Goal: Information Seeking & Learning: Learn about a topic

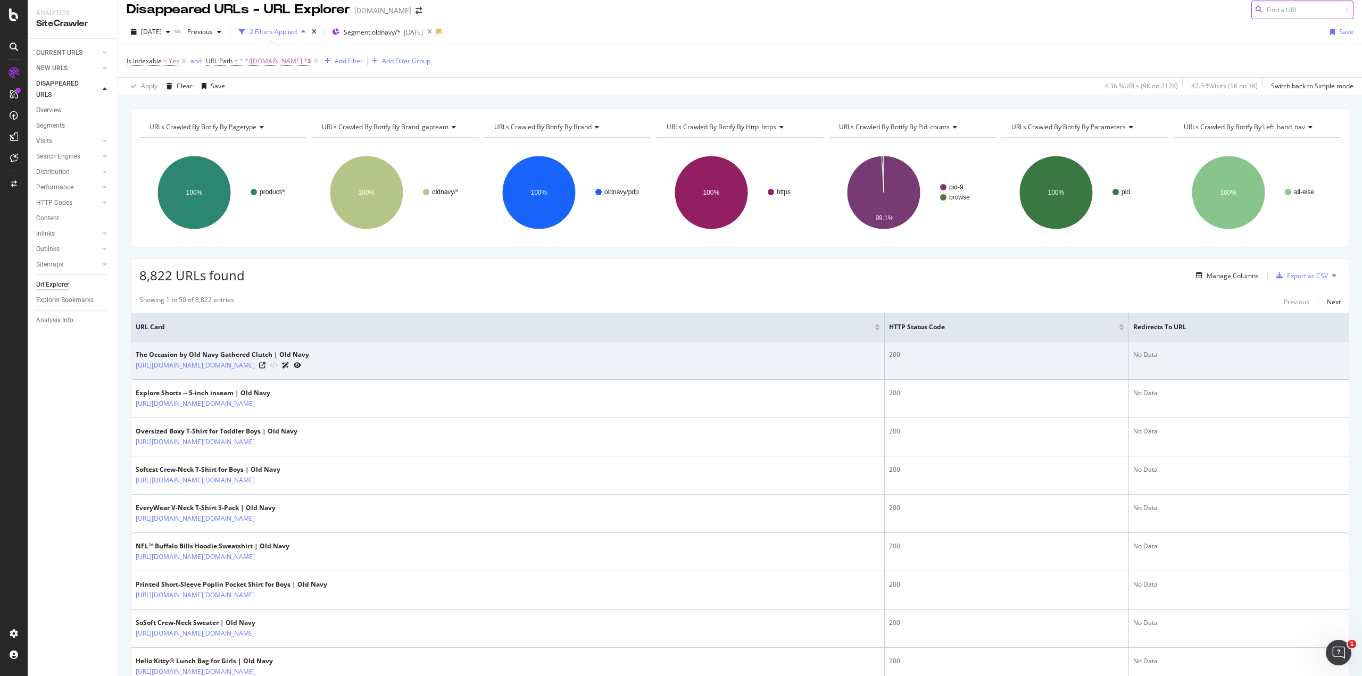
scroll to position [71, 0]
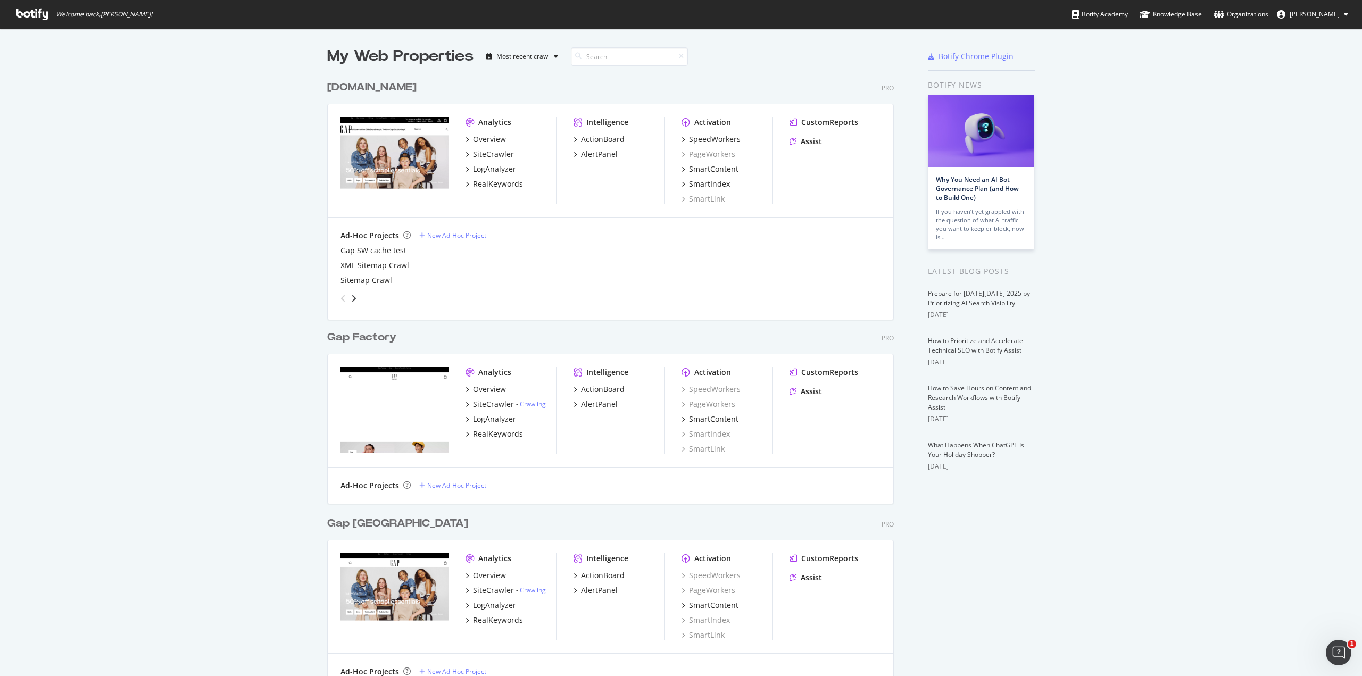
scroll to position [668, 1346]
click at [486, 185] on div "RealKeywords" at bounding box center [498, 184] width 50 height 11
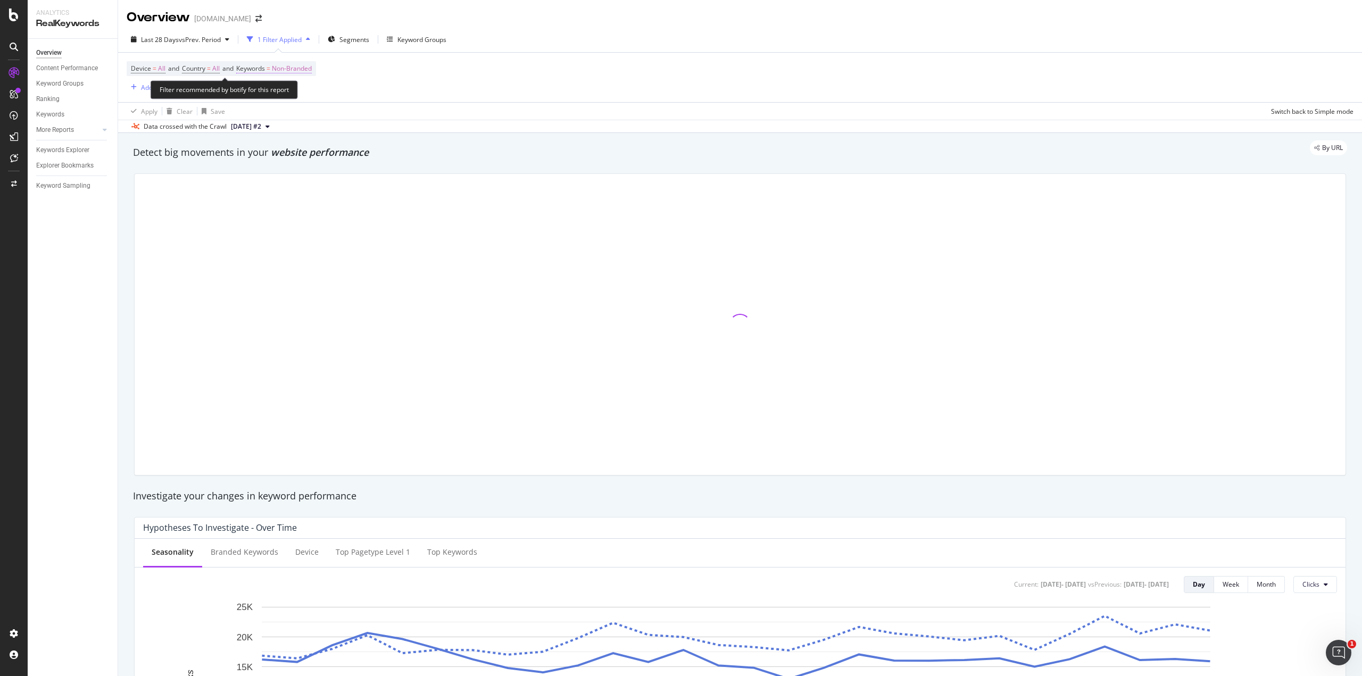
click at [294, 68] on span "Non-Branded" at bounding box center [292, 68] width 40 height 15
click at [264, 112] on div "Cancel" at bounding box center [271, 115] width 20 height 9
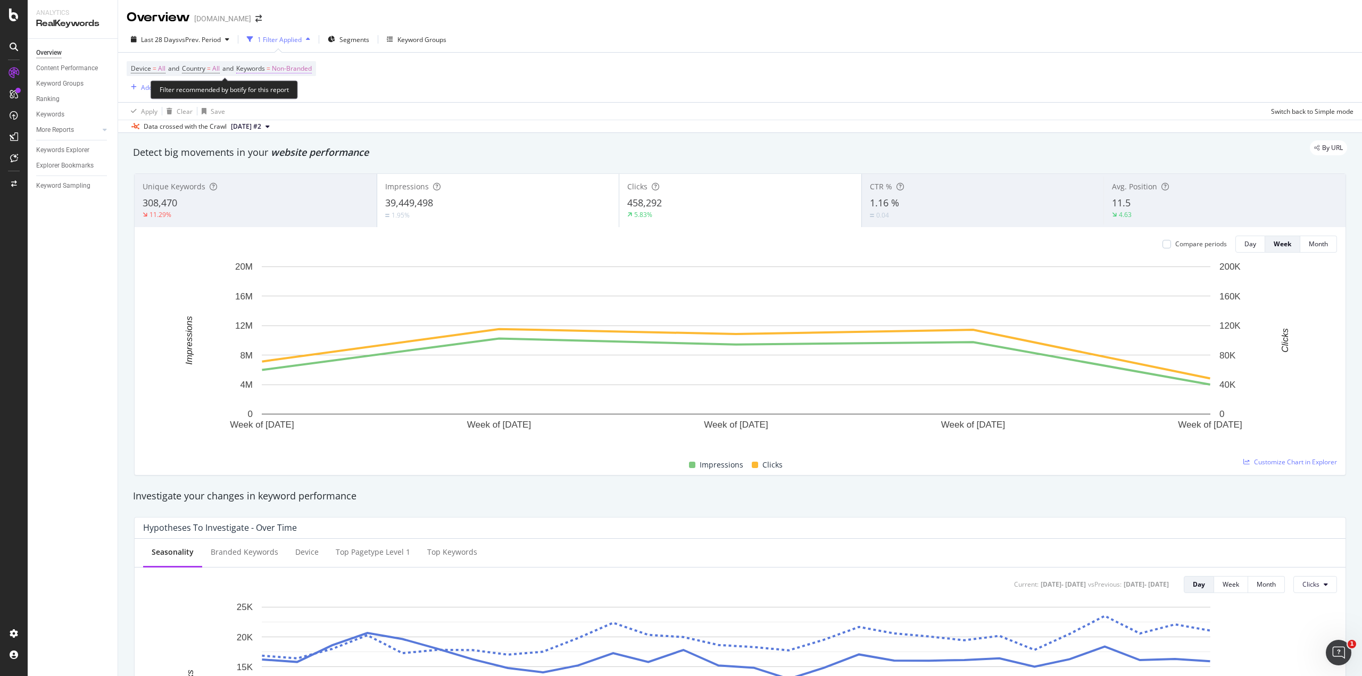
click at [294, 68] on span "Non-Branded" at bounding box center [292, 68] width 40 height 15
click at [401, 75] on div "Device = All and Country = All and Keywords = Non-Branded Add Filter Add Filter…" at bounding box center [740, 77] width 1227 height 49
click at [339, 37] on div "Segments" at bounding box center [349, 39] width 42 height 16
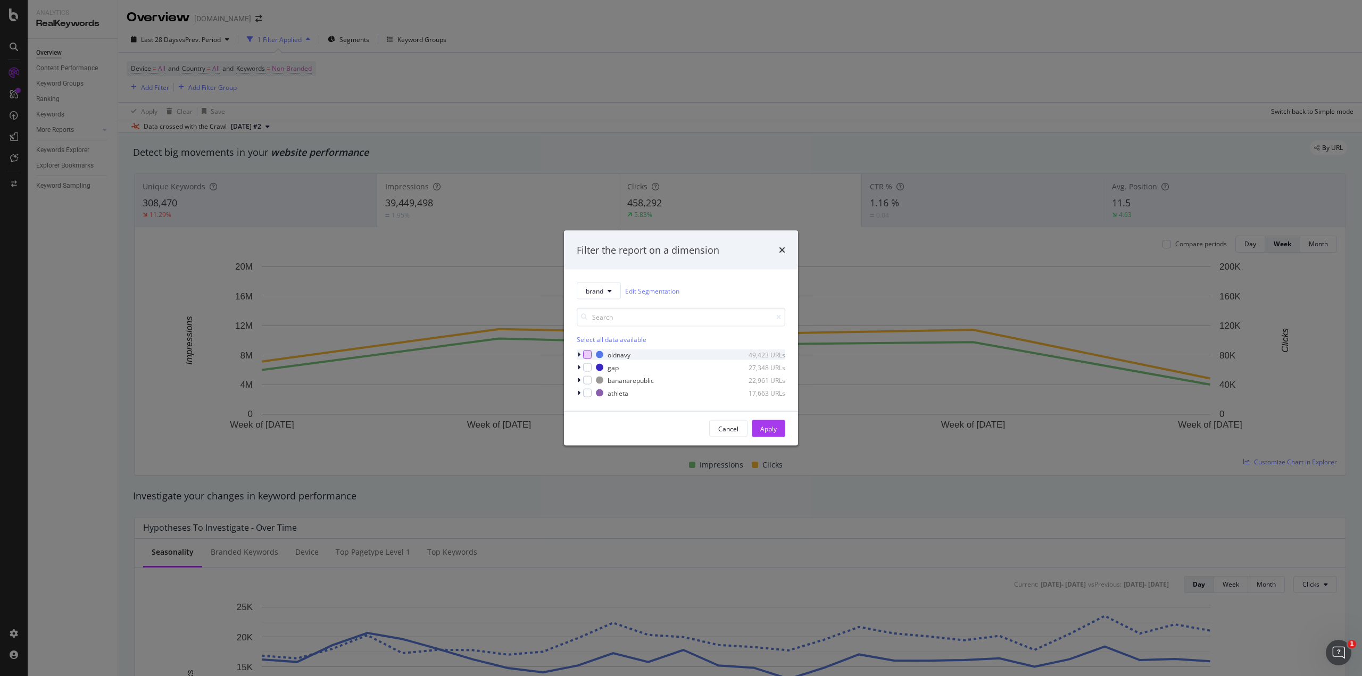
click at [586, 355] on div "modal" at bounding box center [587, 355] width 9 height 9
click at [775, 433] on div "Apply" at bounding box center [768, 428] width 16 height 9
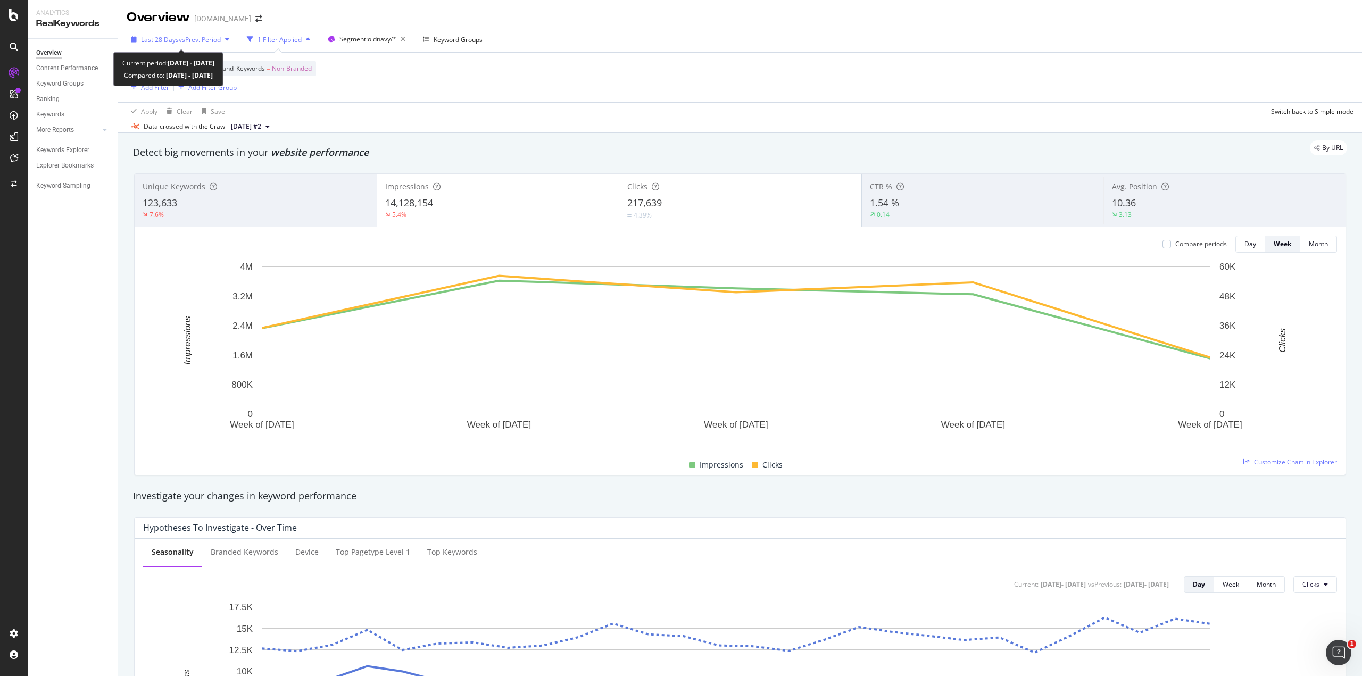
click at [171, 40] on span "Last 28 Days" at bounding box center [160, 39] width 38 height 9
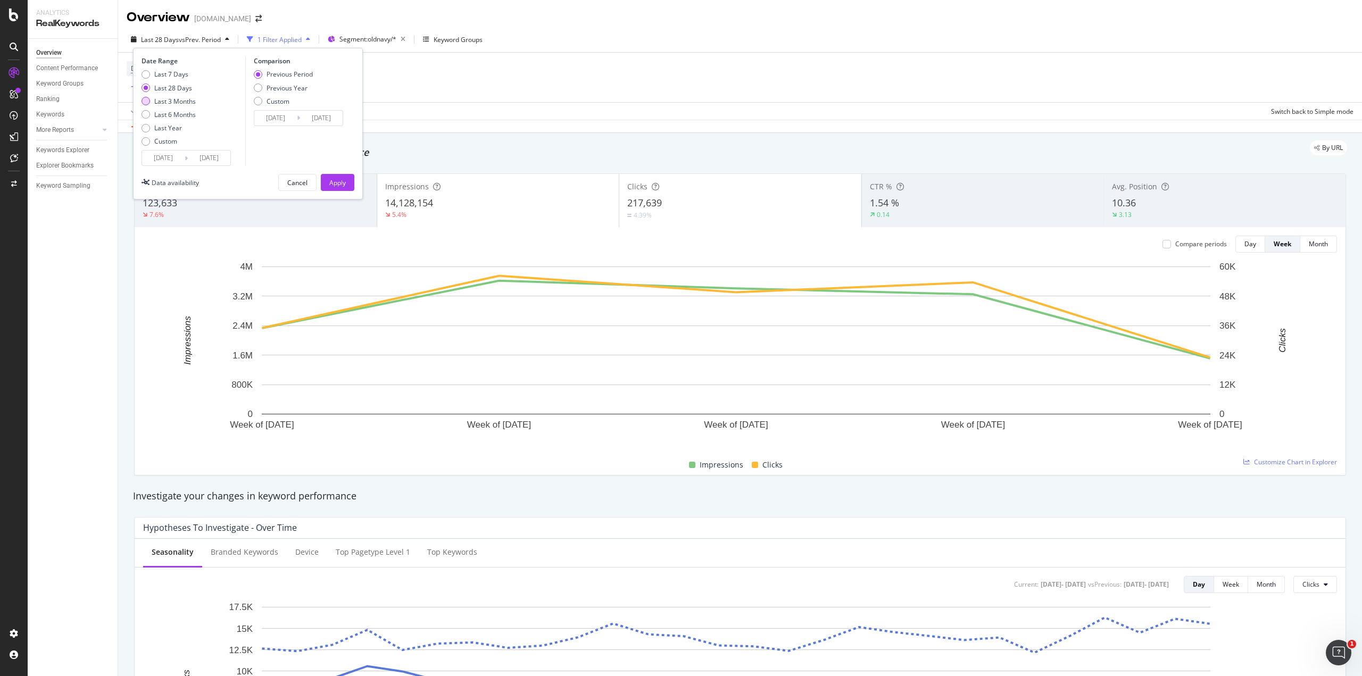
click at [148, 103] on div "Last 3 Months" at bounding box center [146, 101] width 9 height 9
type input "[DATE]"
click at [262, 87] on div "Previous Year" at bounding box center [283, 88] width 59 height 9
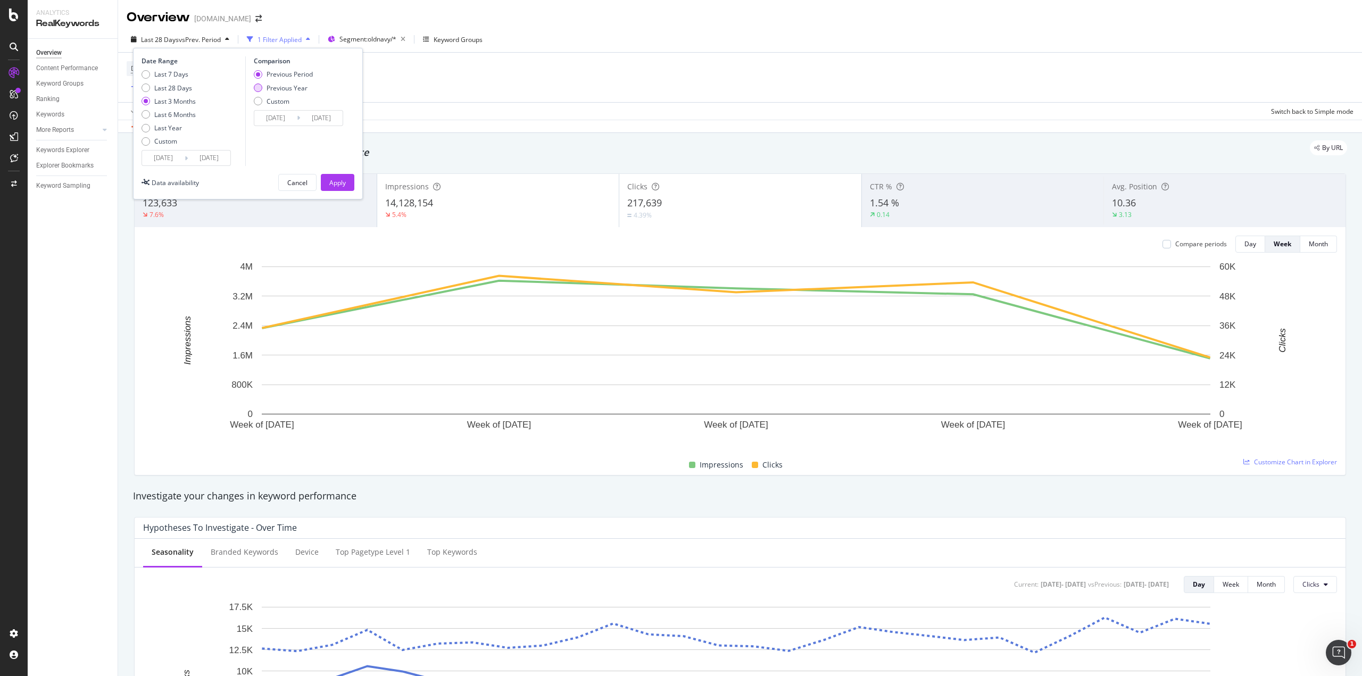
type input "[DATE]"
click at [149, 114] on div "Last 6 Months" at bounding box center [146, 114] width 9 height 9
type input "[DATE]"
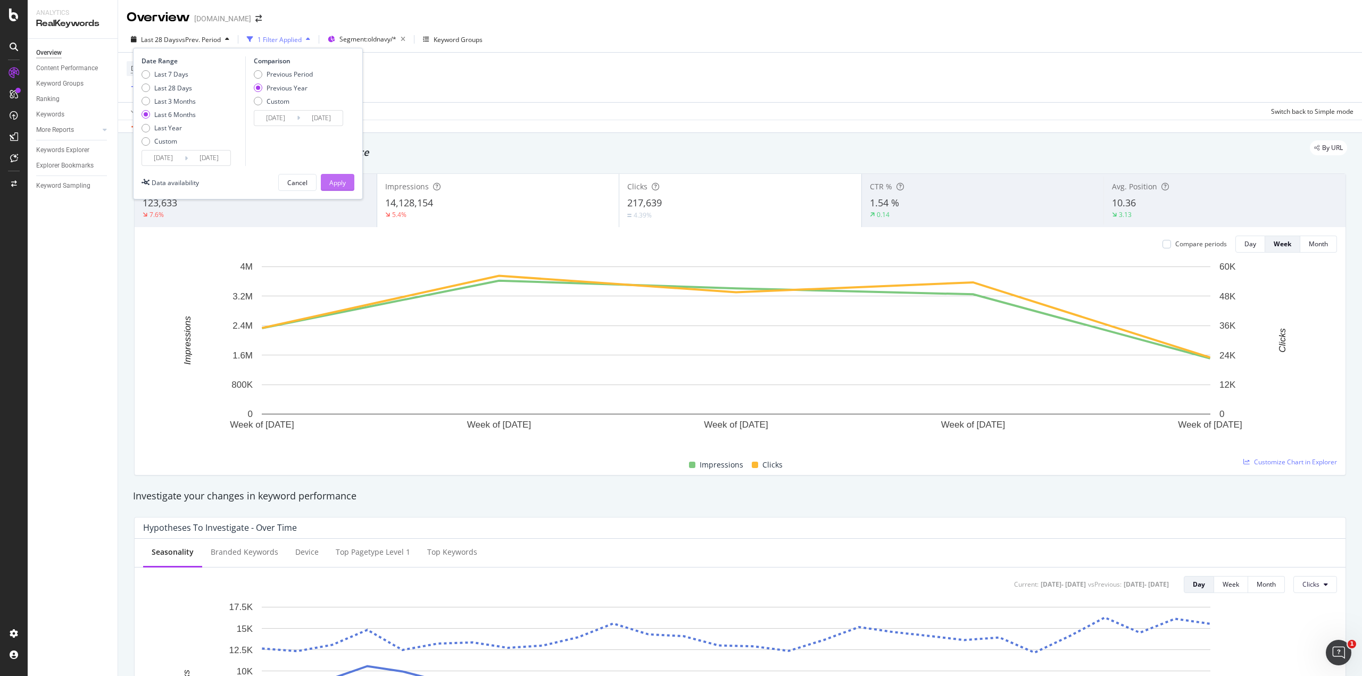
click at [331, 180] on div "Apply" at bounding box center [337, 182] width 16 height 9
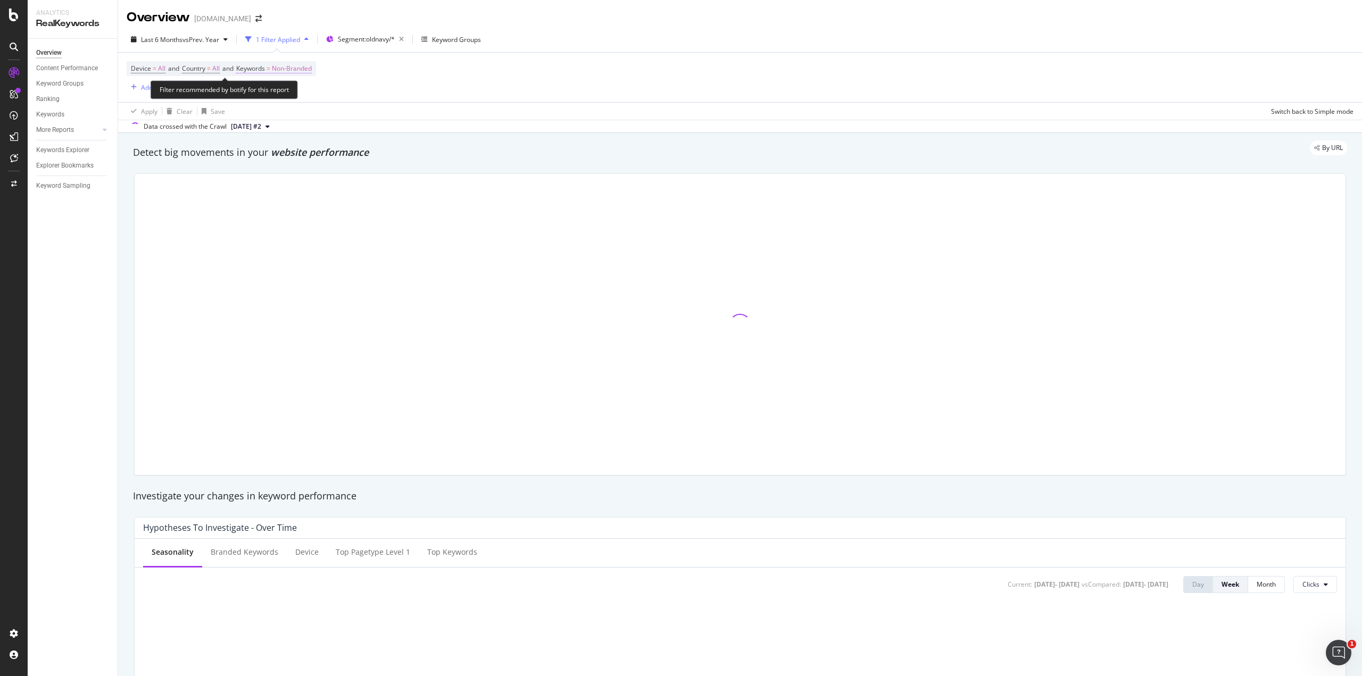
click at [277, 68] on span "Keywords = Non-Branded" at bounding box center [274, 69] width 76 height 10
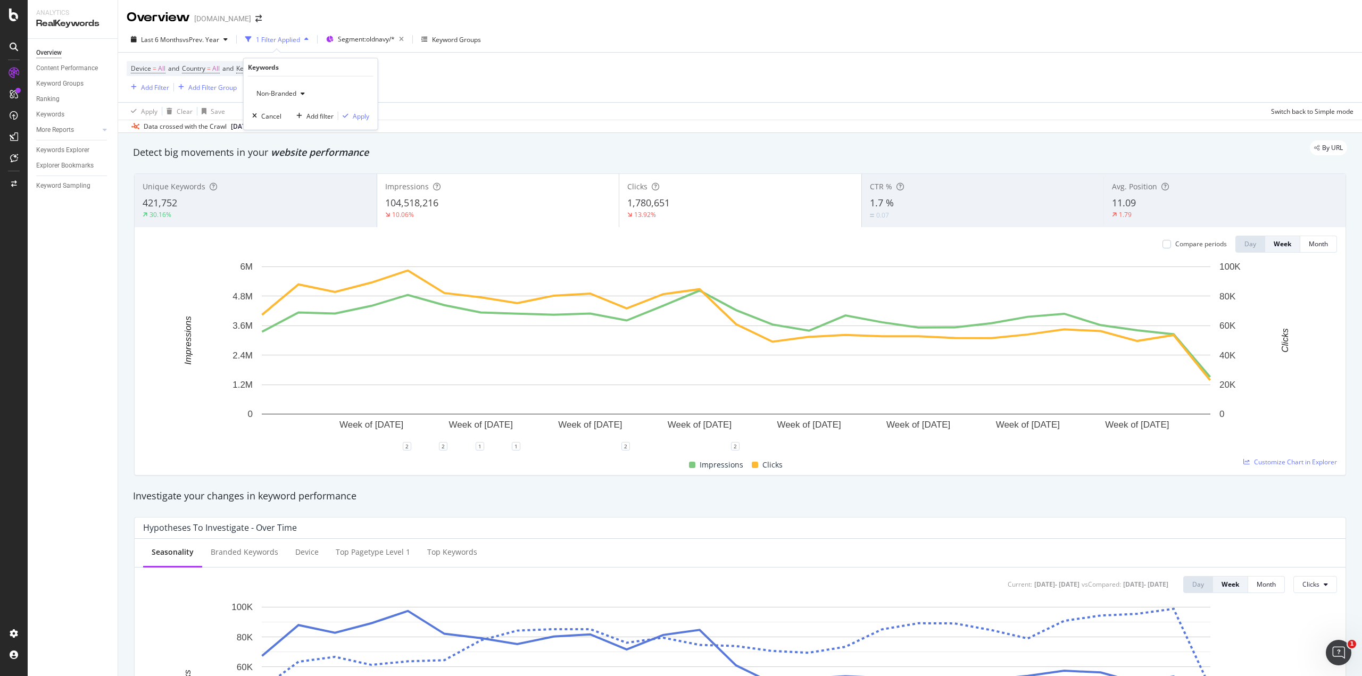
click at [301, 92] on icon "button" at bounding box center [303, 93] width 4 height 6
click at [263, 66] on div "Keywords" at bounding box center [263, 67] width 31 height 9
click at [270, 71] on div "Keywords" at bounding box center [263, 67] width 31 height 9
click at [284, 65] on div "Keywords" at bounding box center [311, 68] width 126 height 18
click at [236, 67] on span "Country = All and" at bounding box center [209, 68] width 54 height 9
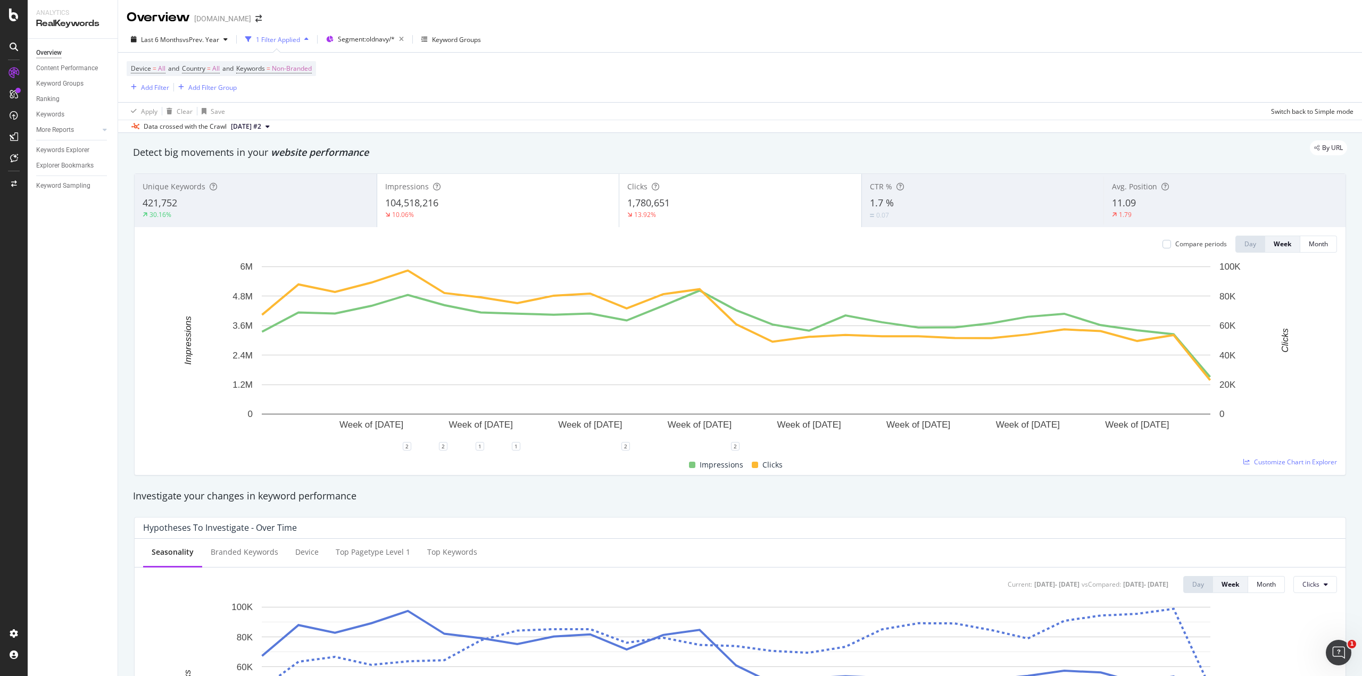
click at [346, 67] on div "Device = All and Country = All and Keywords = Non-Branded Add Filter Add Filter…" at bounding box center [740, 77] width 1227 height 49
click at [286, 71] on span "Non-Branded" at bounding box center [292, 68] width 40 height 15
click at [268, 114] on div "Cancel" at bounding box center [271, 115] width 20 height 9
click at [305, 64] on span "Non-Branded" at bounding box center [292, 68] width 40 height 15
click at [300, 94] on div "button" at bounding box center [302, 93] width 13 height 6
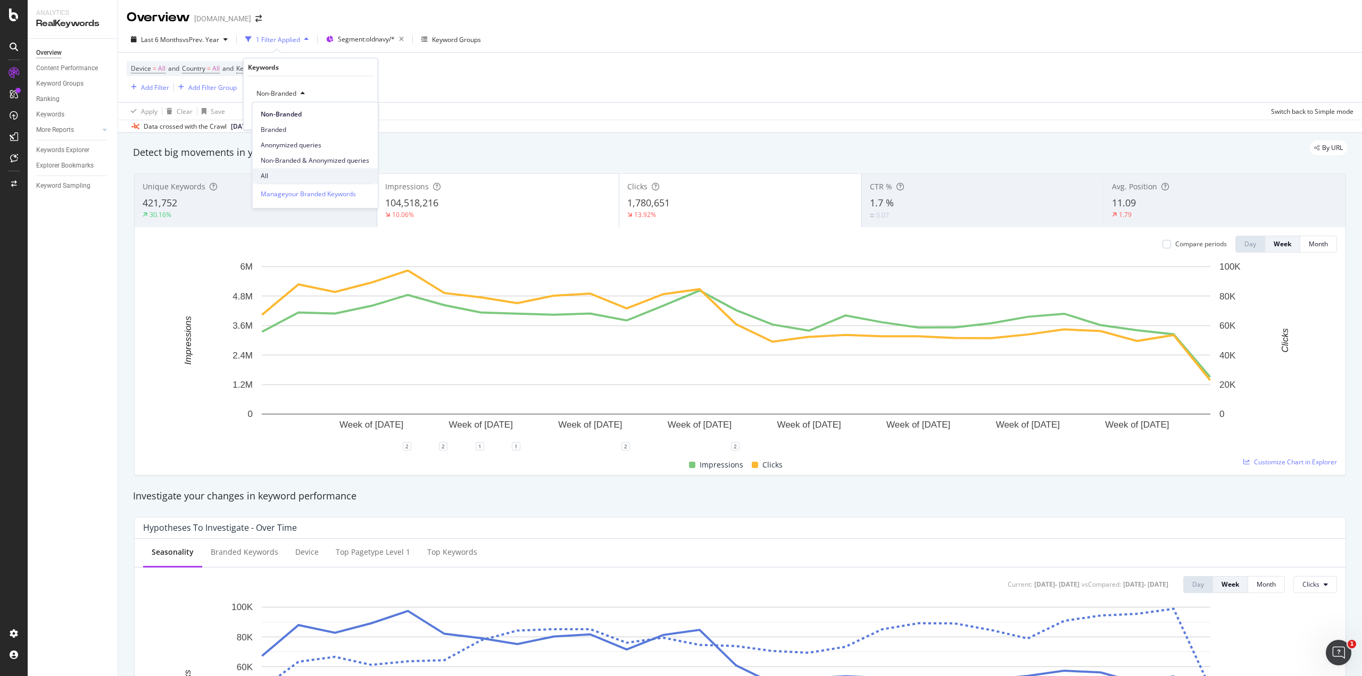
click at [281, 171] on span "All" at bounding box center [315, 176] width 109 height 10
click at [359, 117] on div "Apply" at bounding box center [361, 115] width 16 height 9
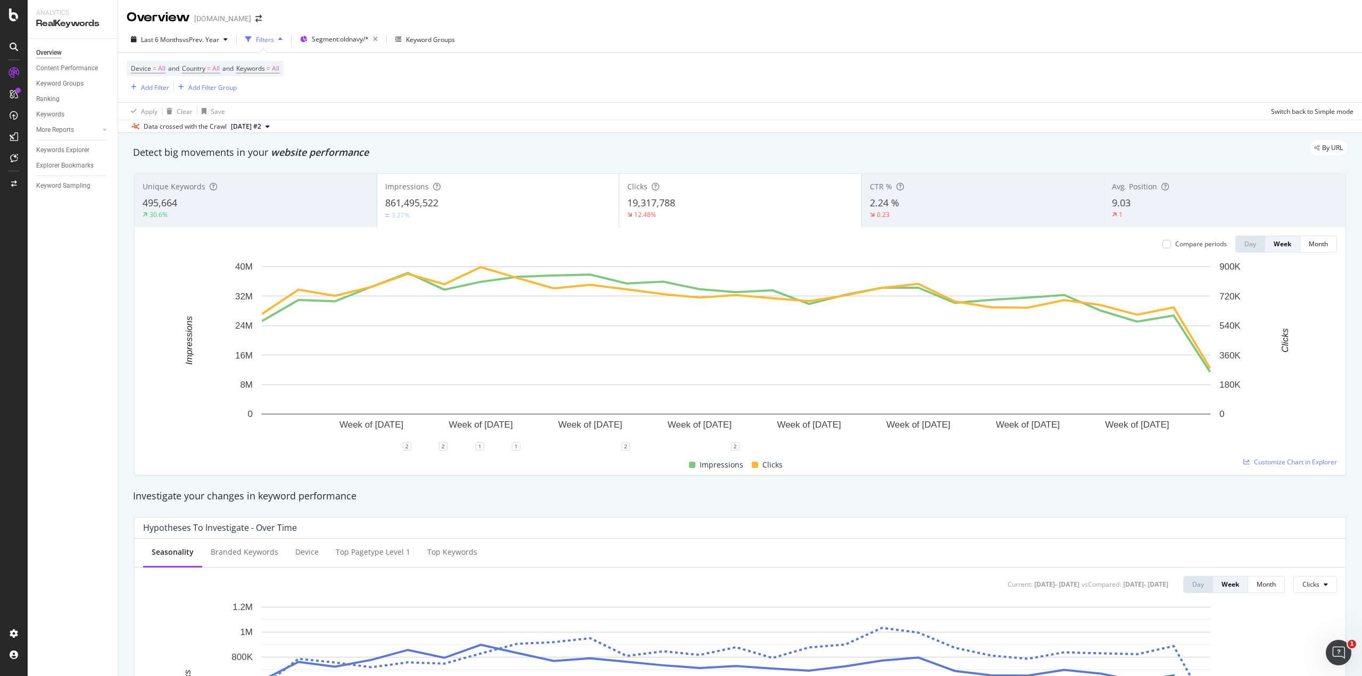
click at [550, 192] on div "Impressions" at bounding box center [498, 186] width 226 height 11
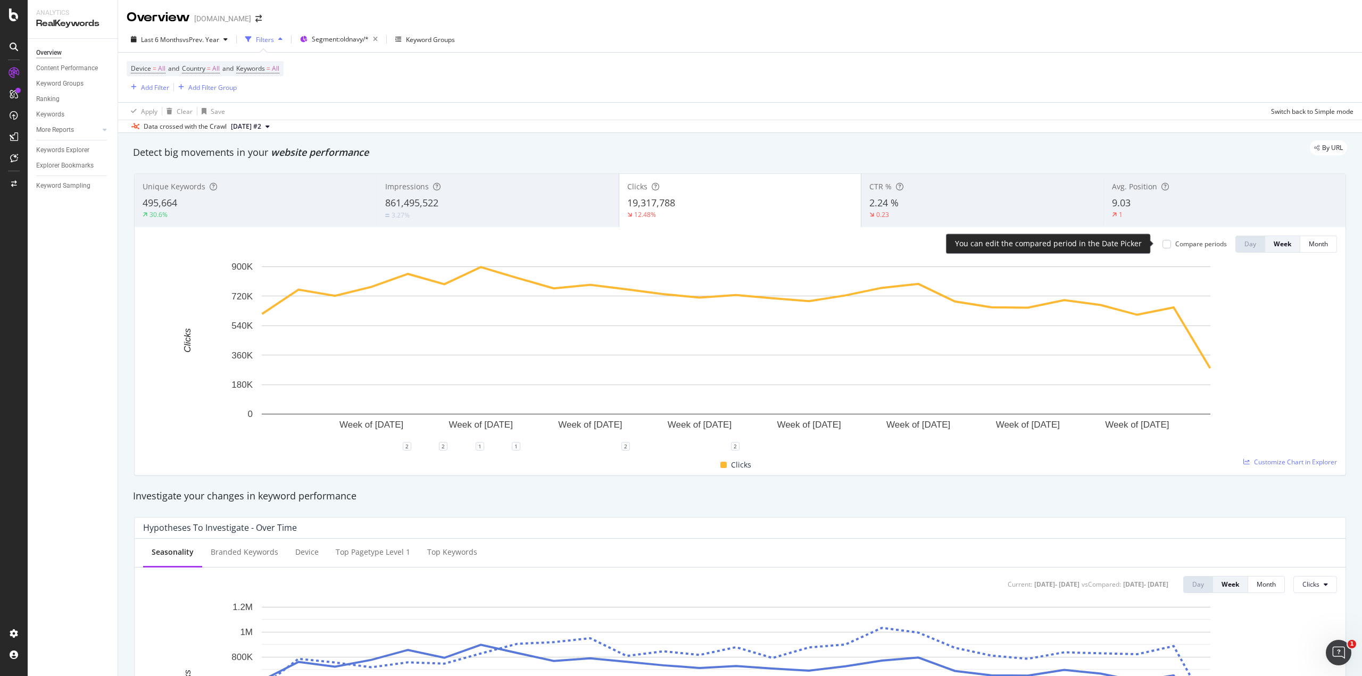
click at [1175, 243] on div "Compare periods" at bounding box center [1201, 243] width 52 height 9
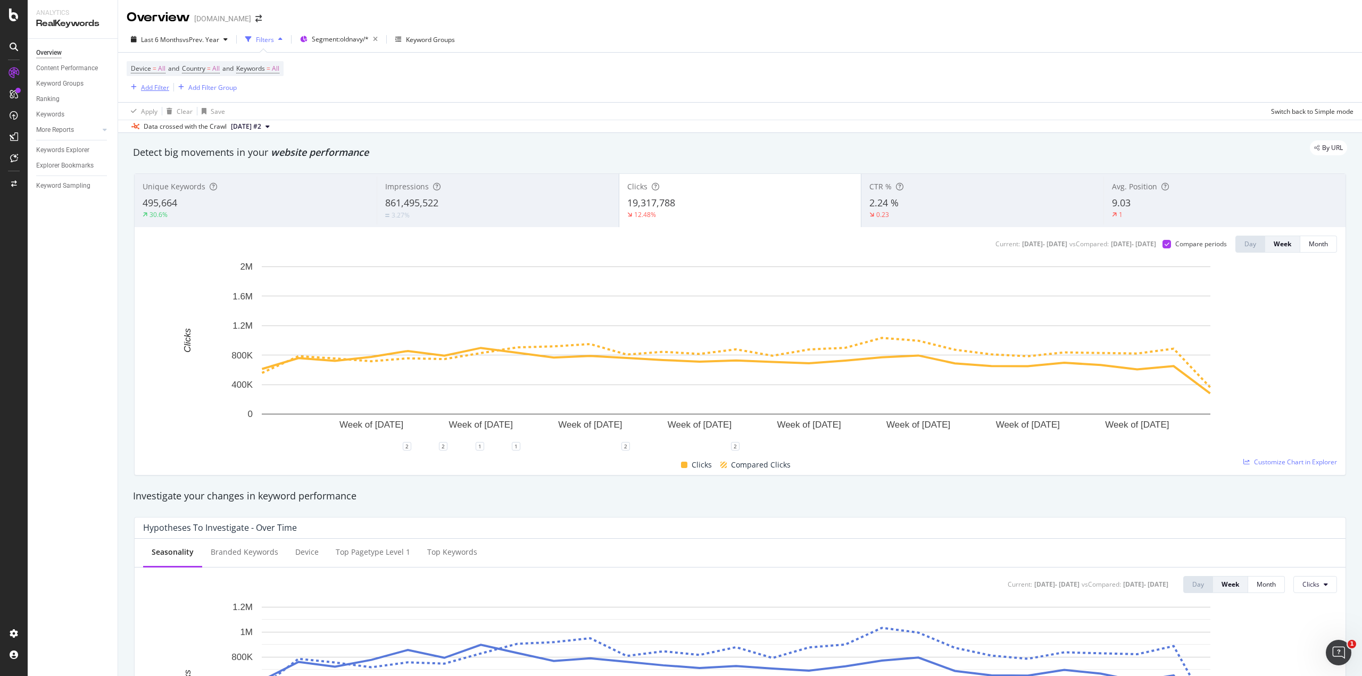
click at [141, 88] on div "Add Filter" at bounding box center [155, 87] width 28 height 9
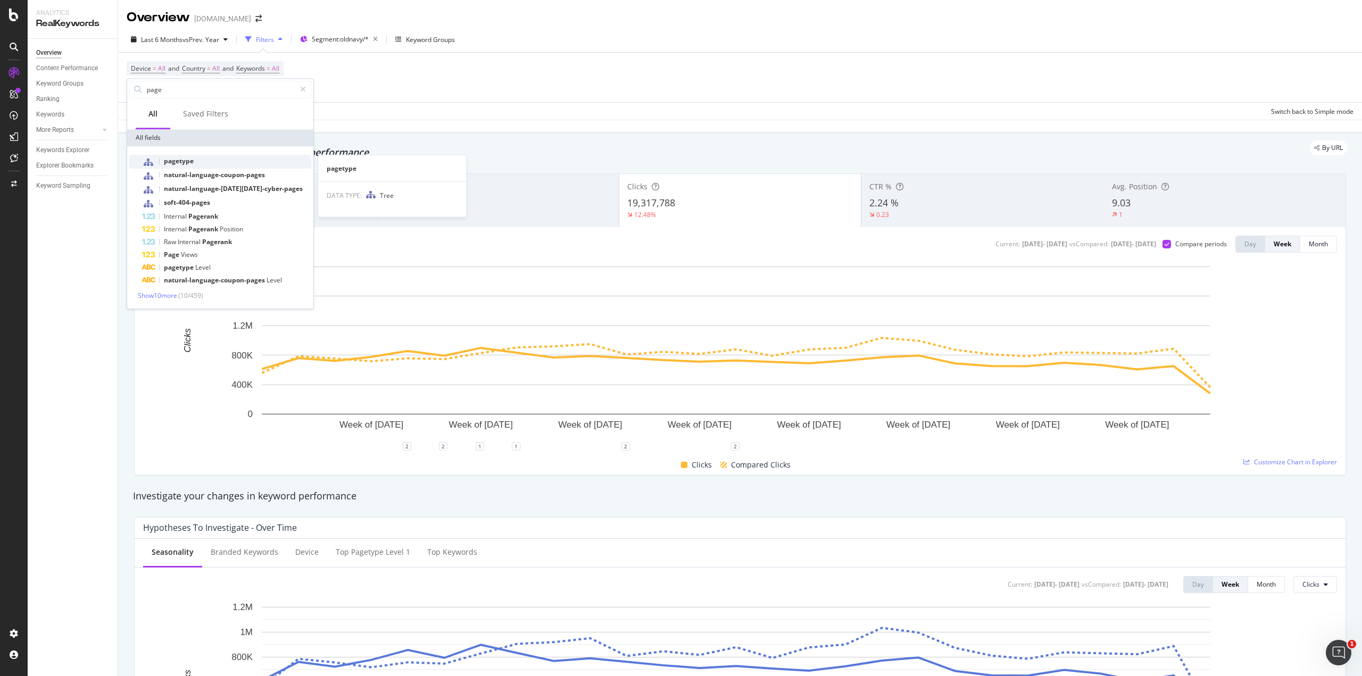
type input "page"
click at [179, 162] on span "pagetype" at bounding box center [179, 160] width 30 height 9
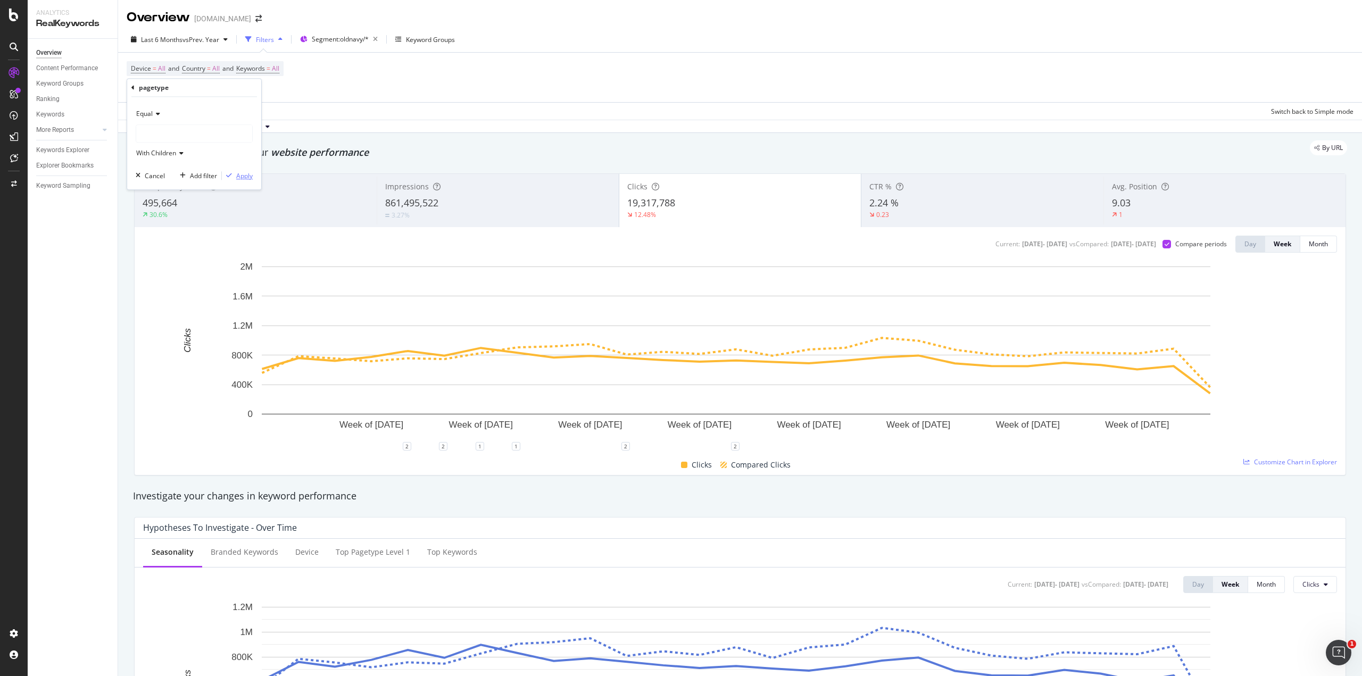
click at [238, 171] on div "Apply" at bounding box center [244, 175] width 16 height 9
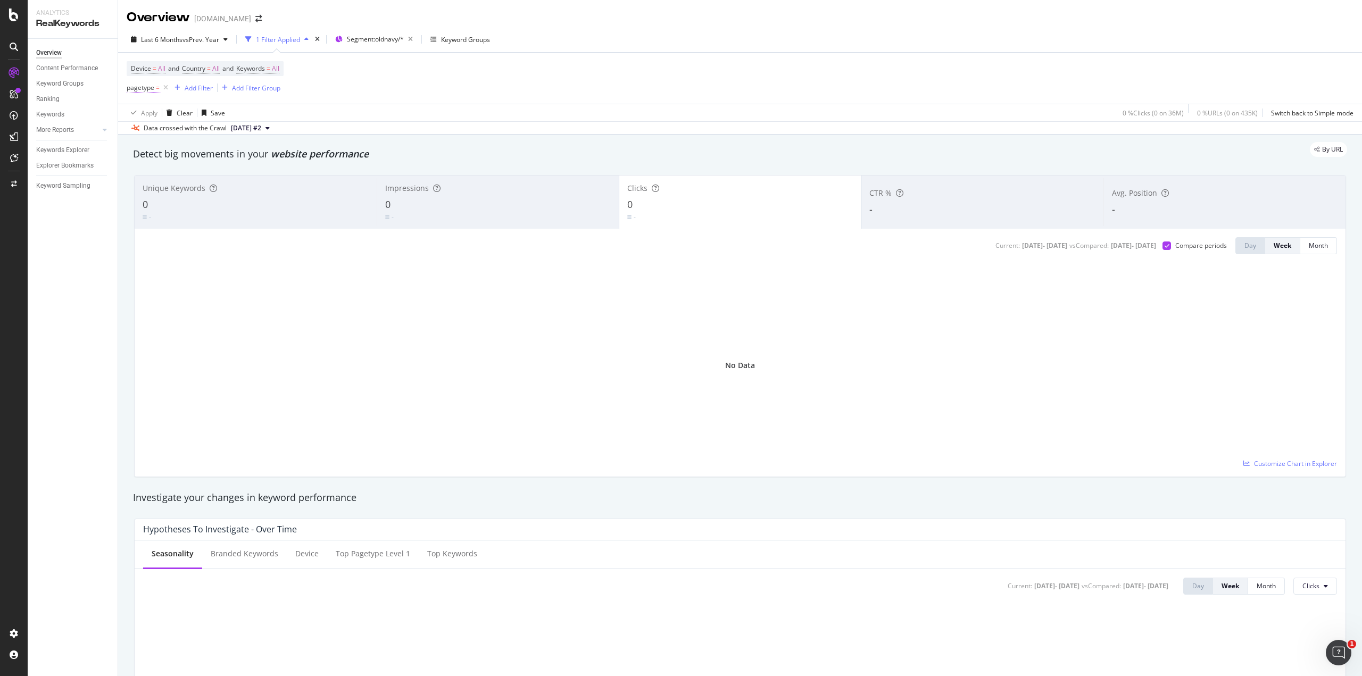
click at [142, 88] on span "pagetype" at bounding box center [141, 87] width 28 height 9
click at [167, 131] on div at bounding box center [194, 132] width 116 height 17
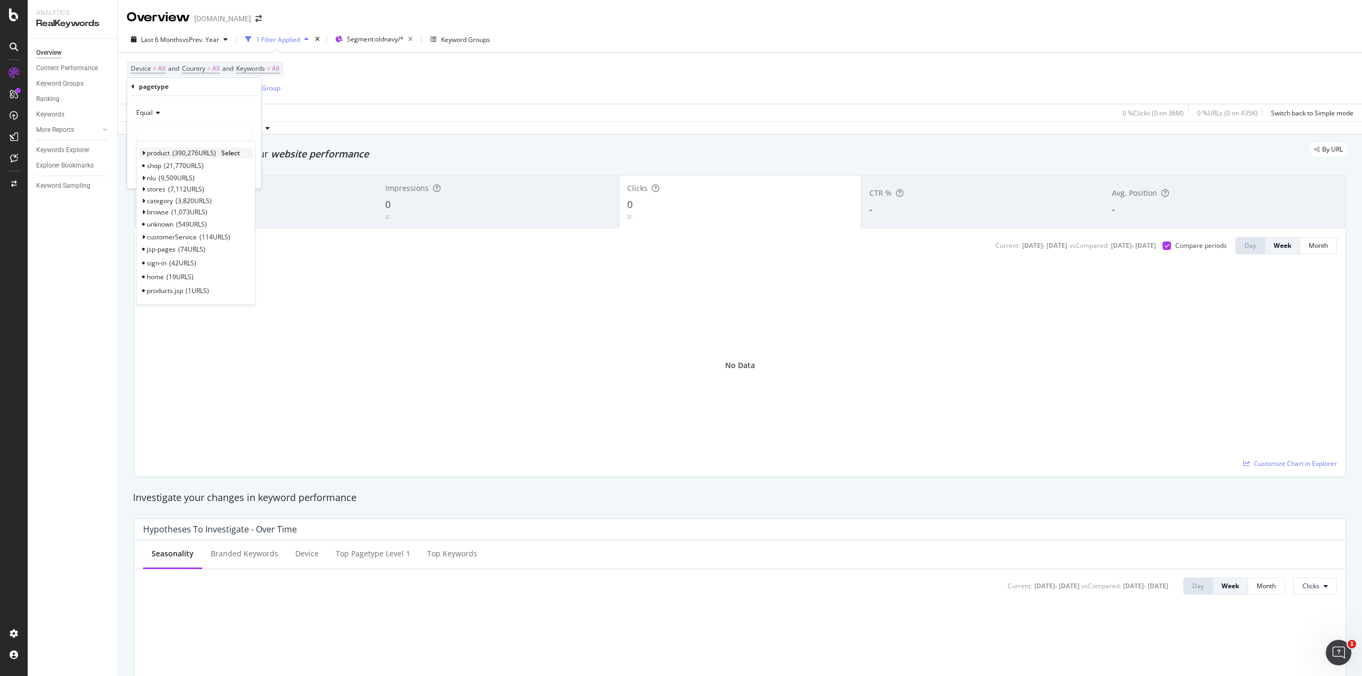
click at [160, 153] on span "product" at bounding box center [158, 152] width 23 height 9
click at [230, 153] on span "Select" at bounding box center [230, 152] width 19 height 9
click at [243, 170] on div "Apply" at bounding box center [244, 174] width 16 height 9
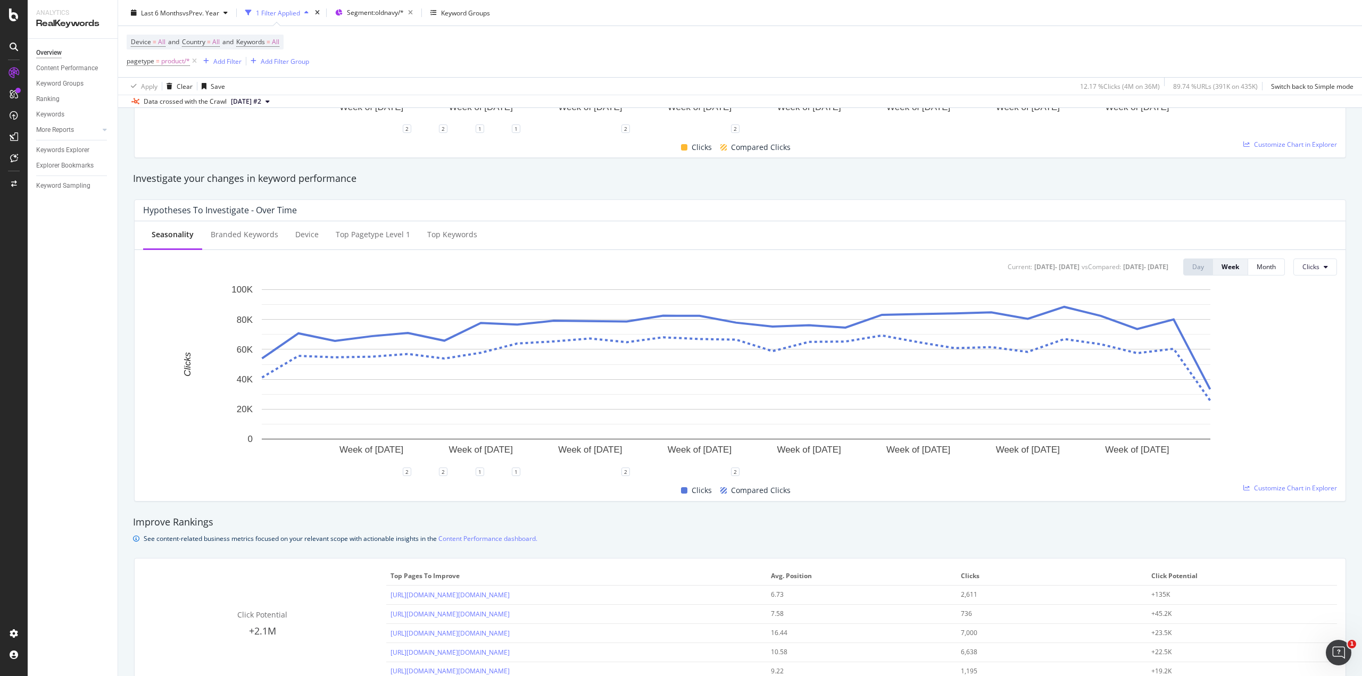
scroll to position [319, 0]
click at [253, 237] on div "Branded Keywords" at bounding box center [245, 234] width 68 height 11
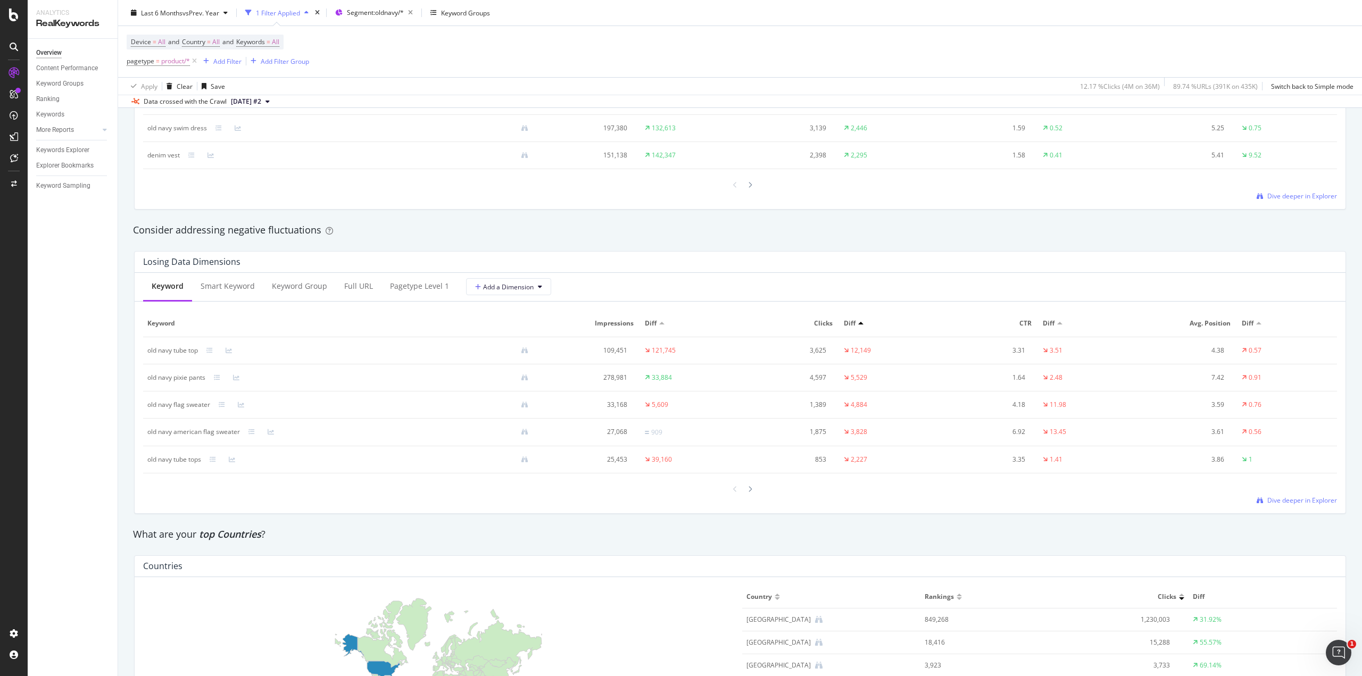
scroll to position [1125, 0]
click at [748, 485] on icon at bounding box center [750, 488] width 4 height 6
click at [733, 487] on icon at bounding box center [735, 489] width 4 height 6
click at [858, 321] on div at bounding box center [860, 322] width 5 height 3
click at [748, 488] on icon at bounding box center [750, 488] width 4 height 6
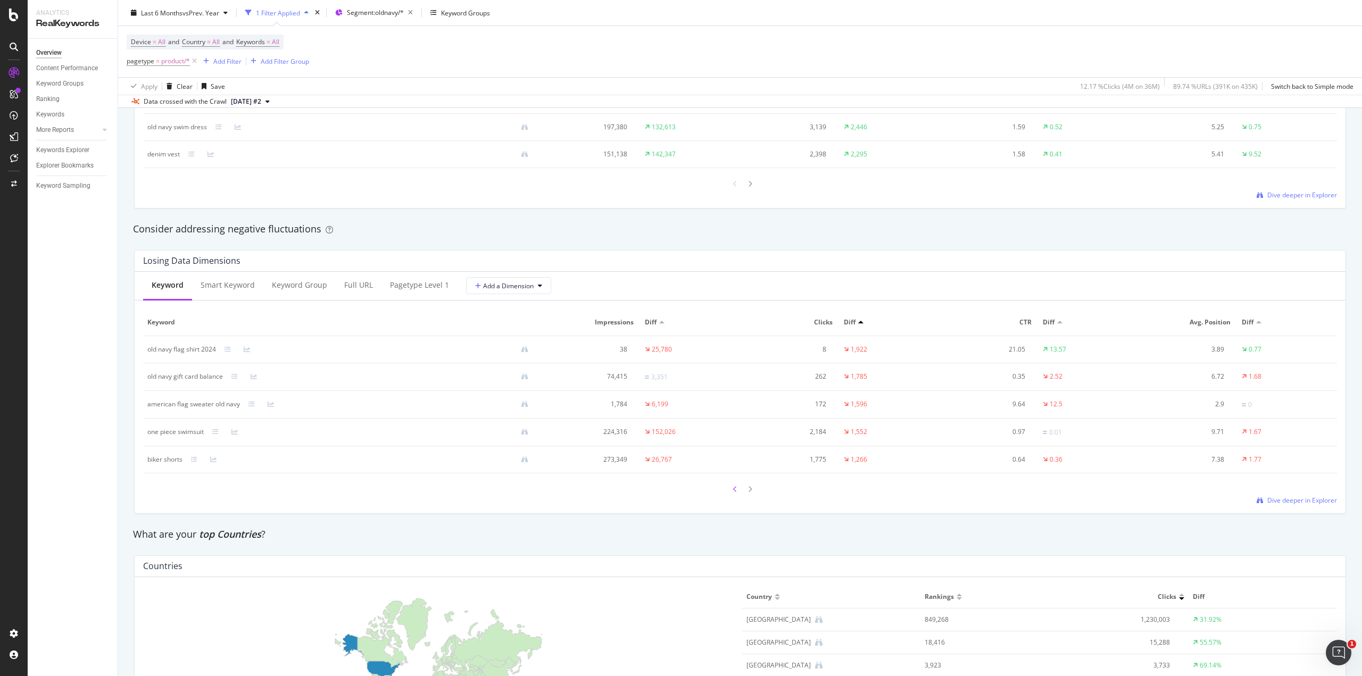
click at [733, 490] on icon at bounding box center [735, 489] width 4 height 6
click at [201, 430] on div "old navy american flag sweater" at bounding box center [193, 431] width 93 height 10
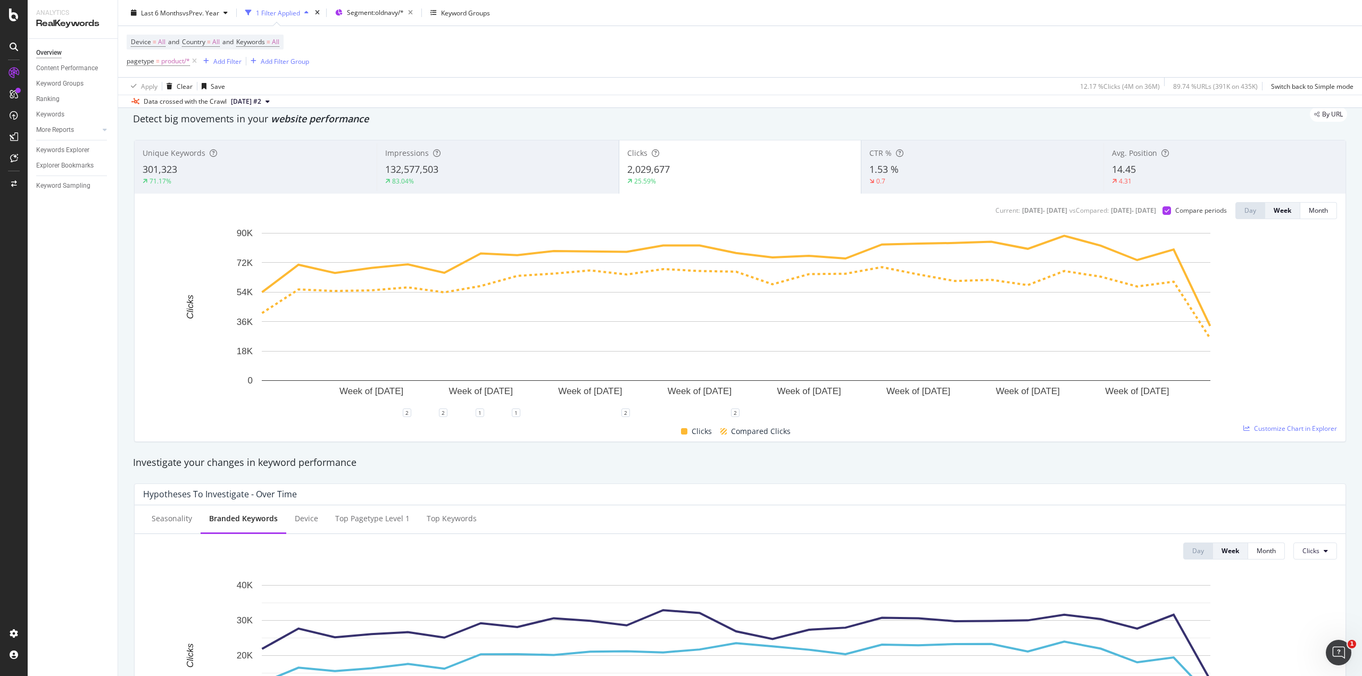
scroll to position [0, 0]
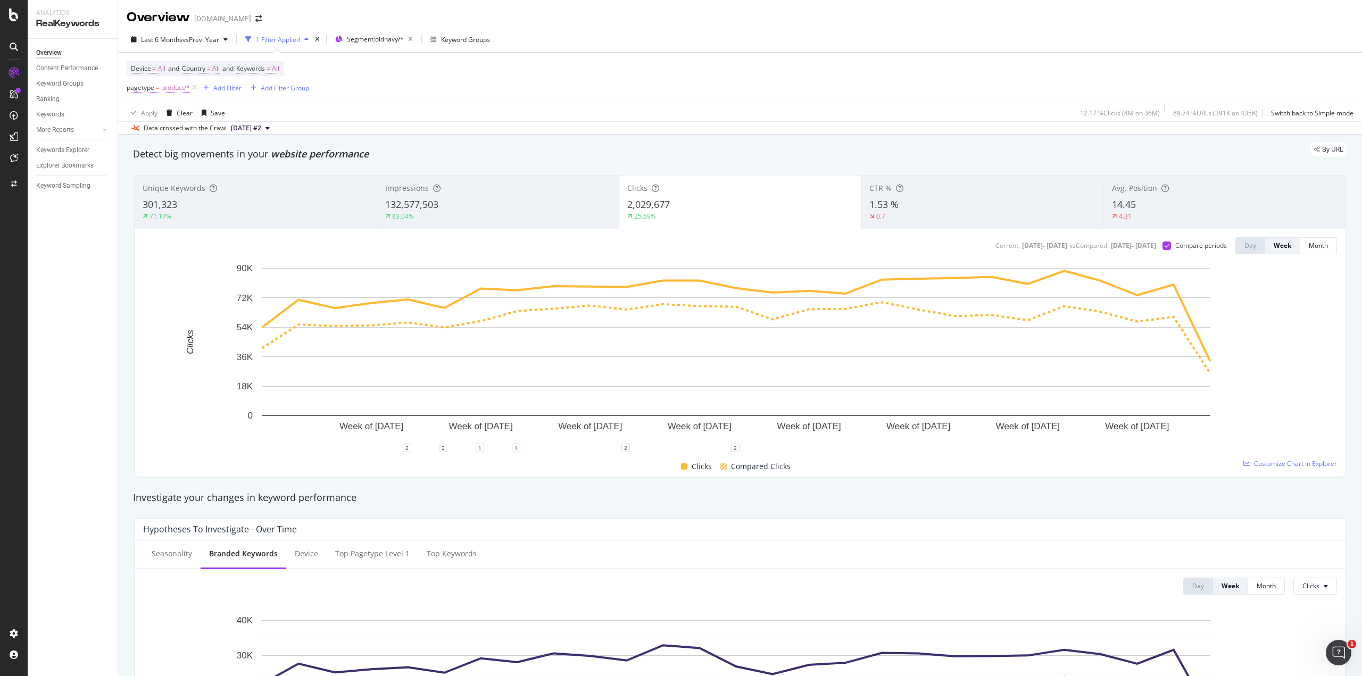
click at [127, 89] on span "pagetype" at bounding box center [141, 87] width 28 height 9
click at [168, 131] on div "product" at bounding box center [194, 132] width 116 height 17
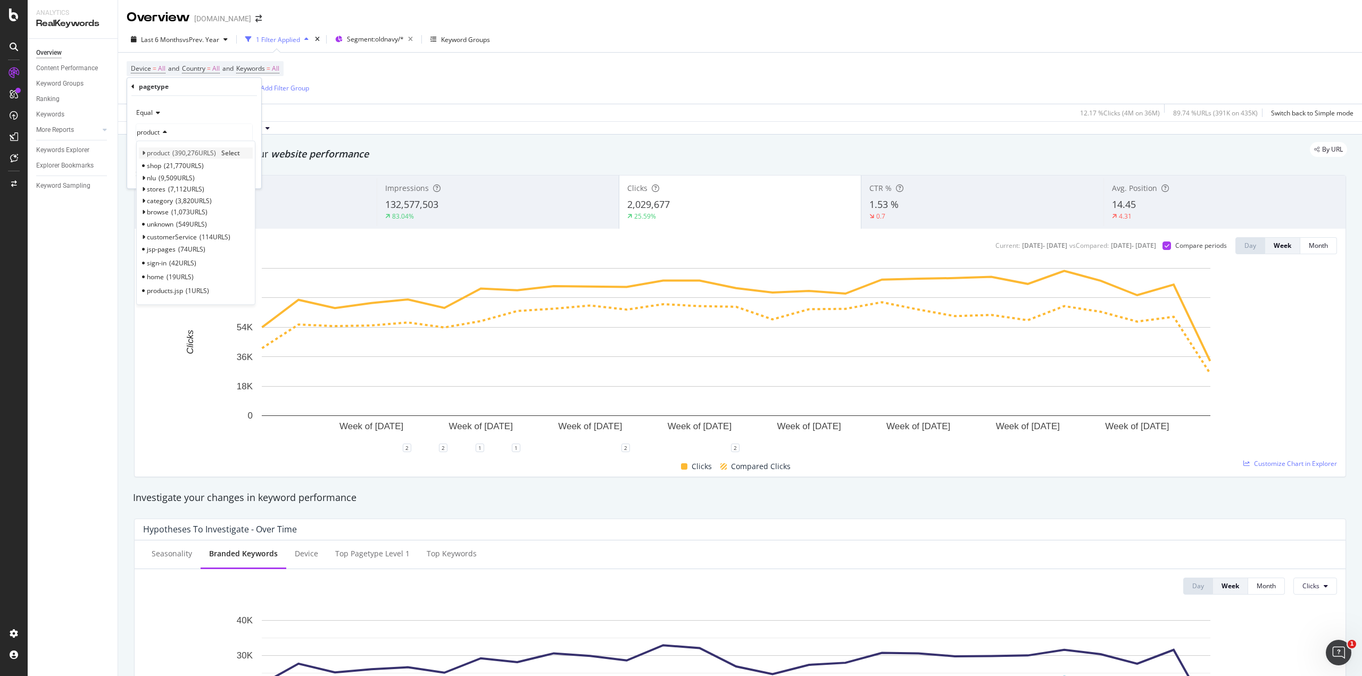
click at [142, 154] on icon at bounding box center [144, 153] width 4 height 6
click at [225, 221] on span "Select" at bounding box center [226, 225] width 19 height 9
click at [240, 176] on div "Apply" at bounding box center [244, 174] width 16 height 9
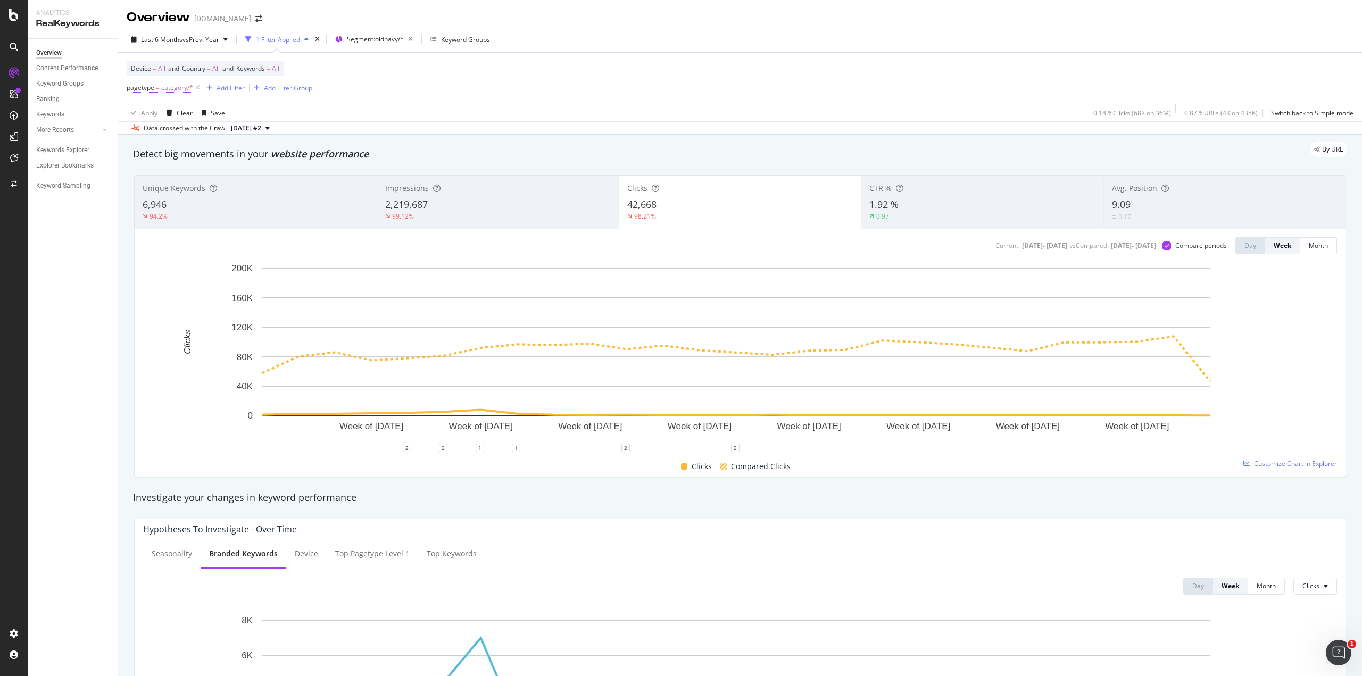
click at [171, 88] on span "category/*" at bounding box center [177, 87] width 32 height 15
click at [176, 151] on span "With Children" at bounding box center [156, 151] width 40 height 9
click at [256, 124] on div "Equal category With Children Cancel Add filter Apply" at bounding box center [194, 142] width 134 height 93
click at [155, 112] on icon at bounding box center [156, 113] width 7 height 6
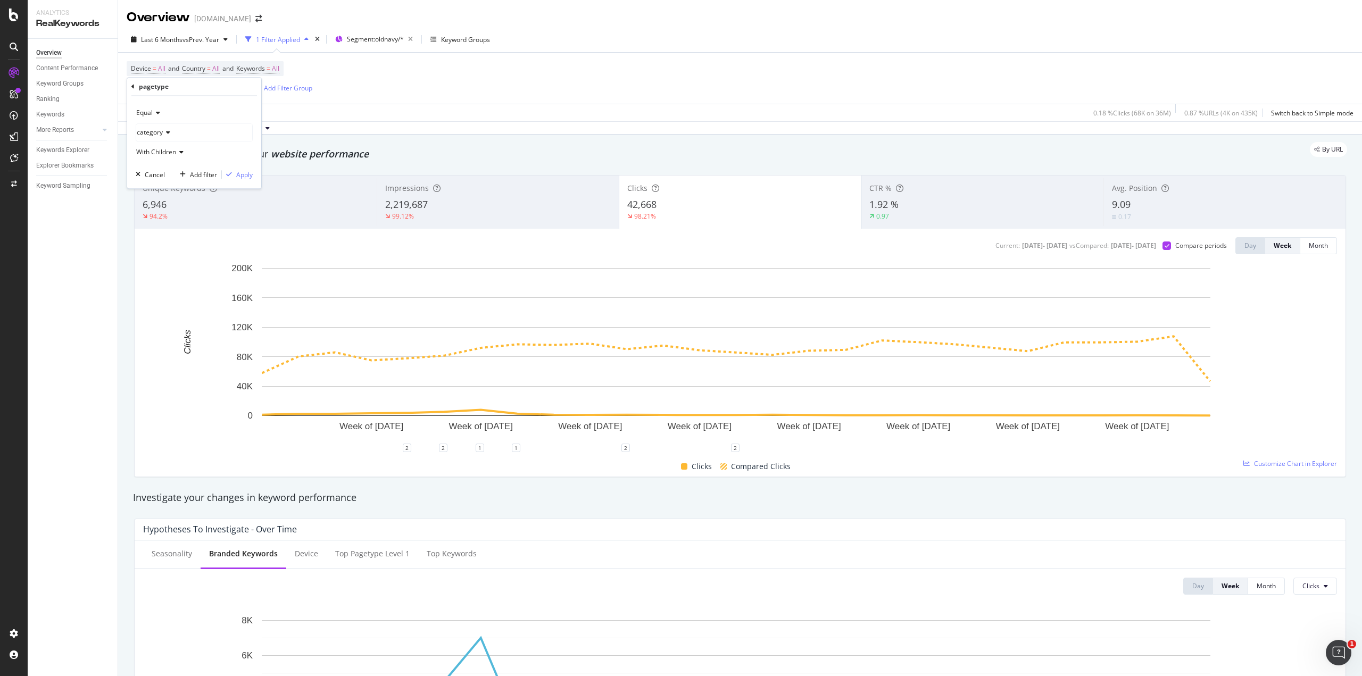
click at [383, 77] on div "Device = All and Country = All and Keywords = All pagetype = category/* Add Fil…" at bounding box center [740, 78] width 1227 height 51
click at [492, 205] on div "2,219,687" at bounding box center [498, 205] width 226 height 14
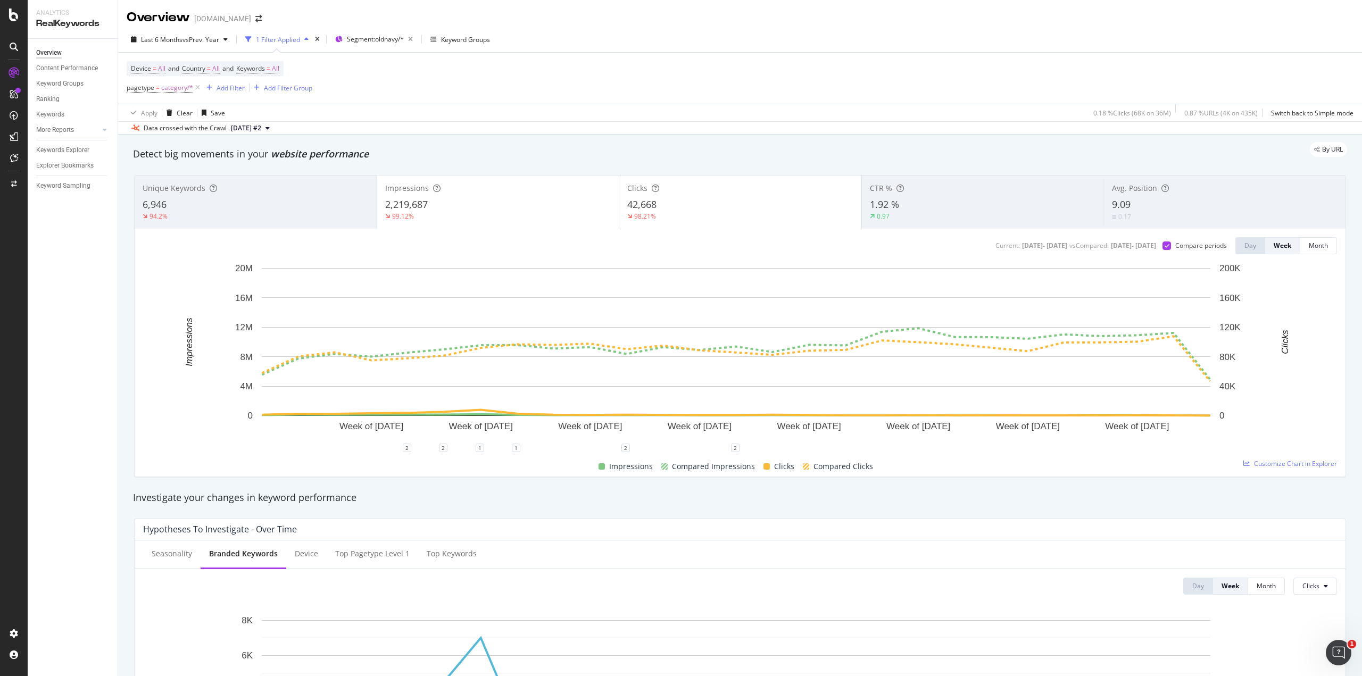
click at [514, 211] on div "2,219,687" at bounding box center [498, 205] width 226 height 14
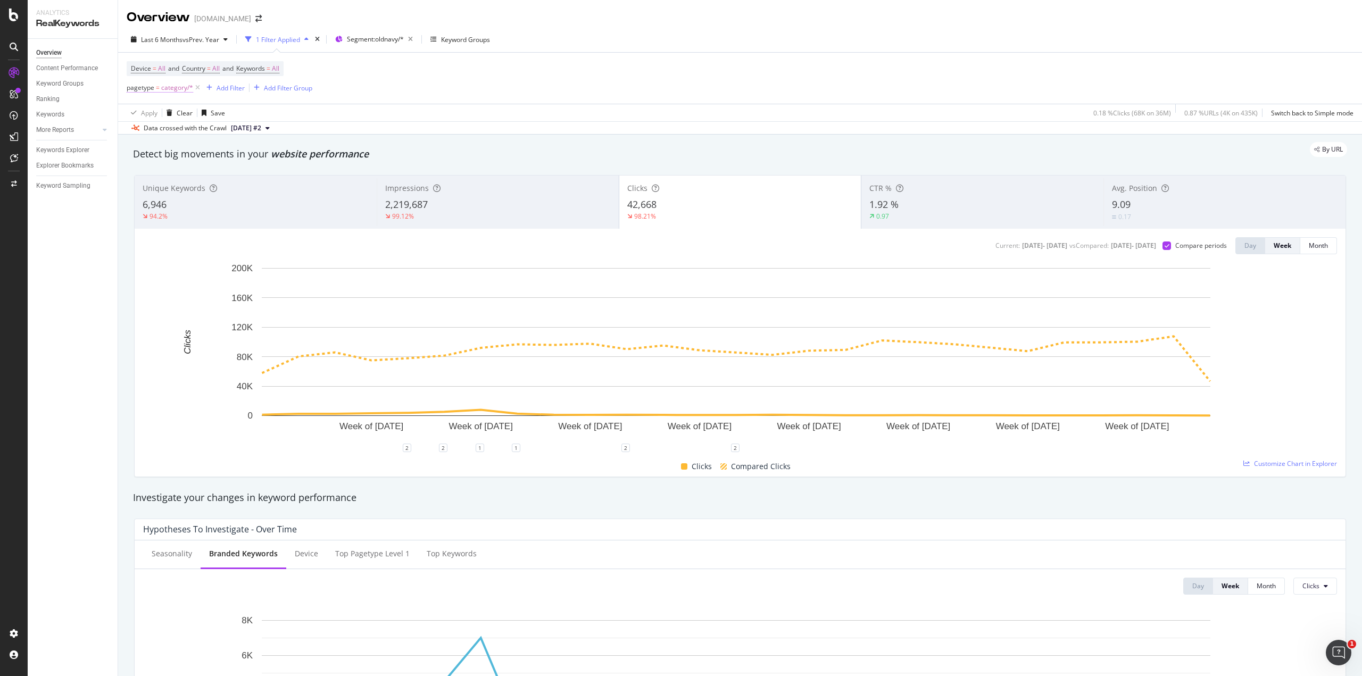
click at [170, 87] on span "category/*" at bounding box center [177, 87] width 32 height 15
click at [157, 113] on icon at bounding box center [156, 113] width 7 height 6
click at [384, 73] on div "Device = All and Country = All and Keywords = All pagetype = category/* Add Fil…" at bounding box center [740, 78] width 1227 height 51
click at [215, 89] on div "button" at bounding box center [209, 88] width 14 height 6
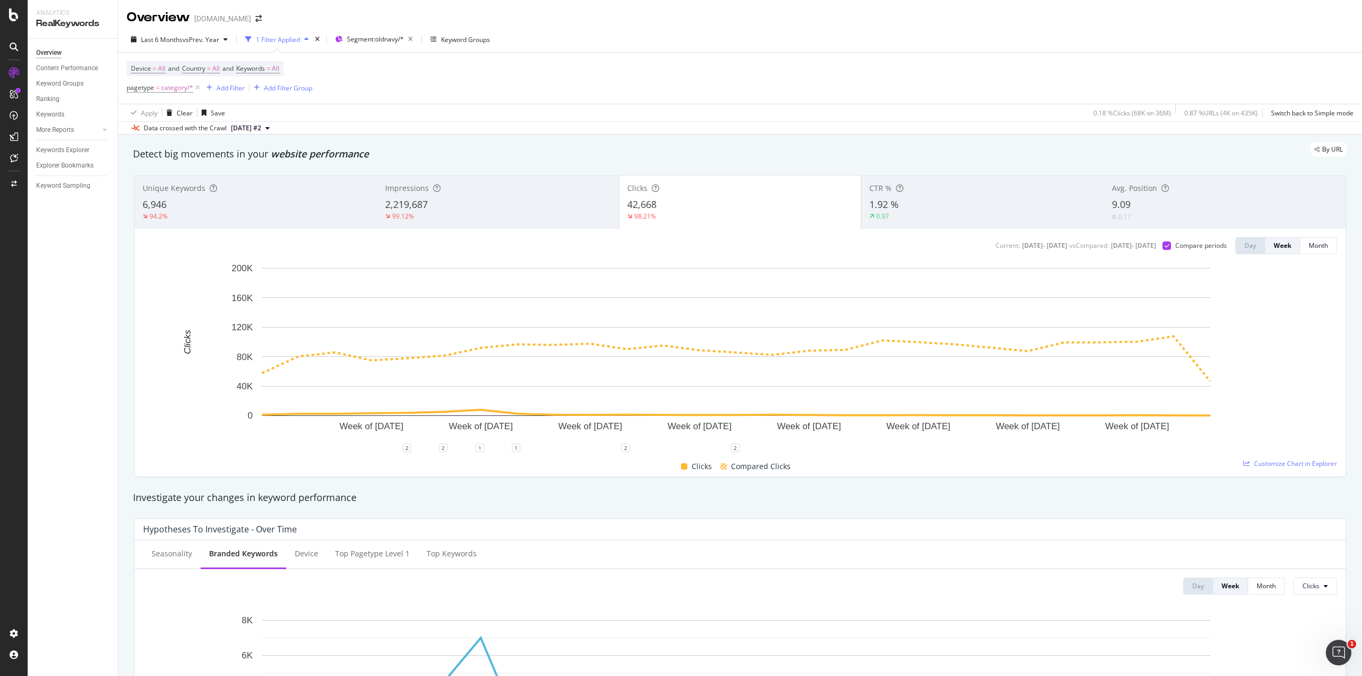
click at [445, 82] on div "Device = All and Country = All and Keywords = All pagetype = category/* Add Fil…" at bounding box center [740, 78] width 1227 height 51
click at [173, 86] on span "category/*" at bounding box center [177, 87] width 32 height 15
click at [133, 87] on icon at bounding box center [132, 87] width 3 height 6
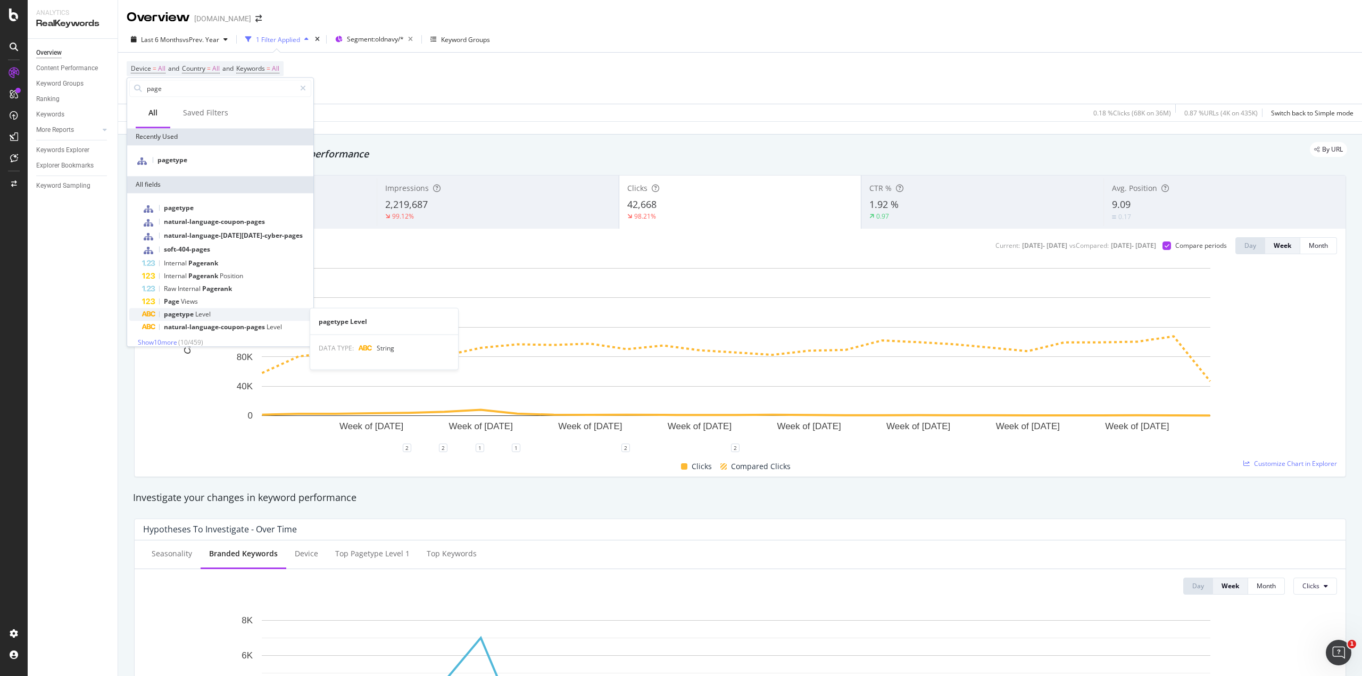
click at [175, 316] on span "pagetype" at bounding box center [179, 314] width 31 height 9
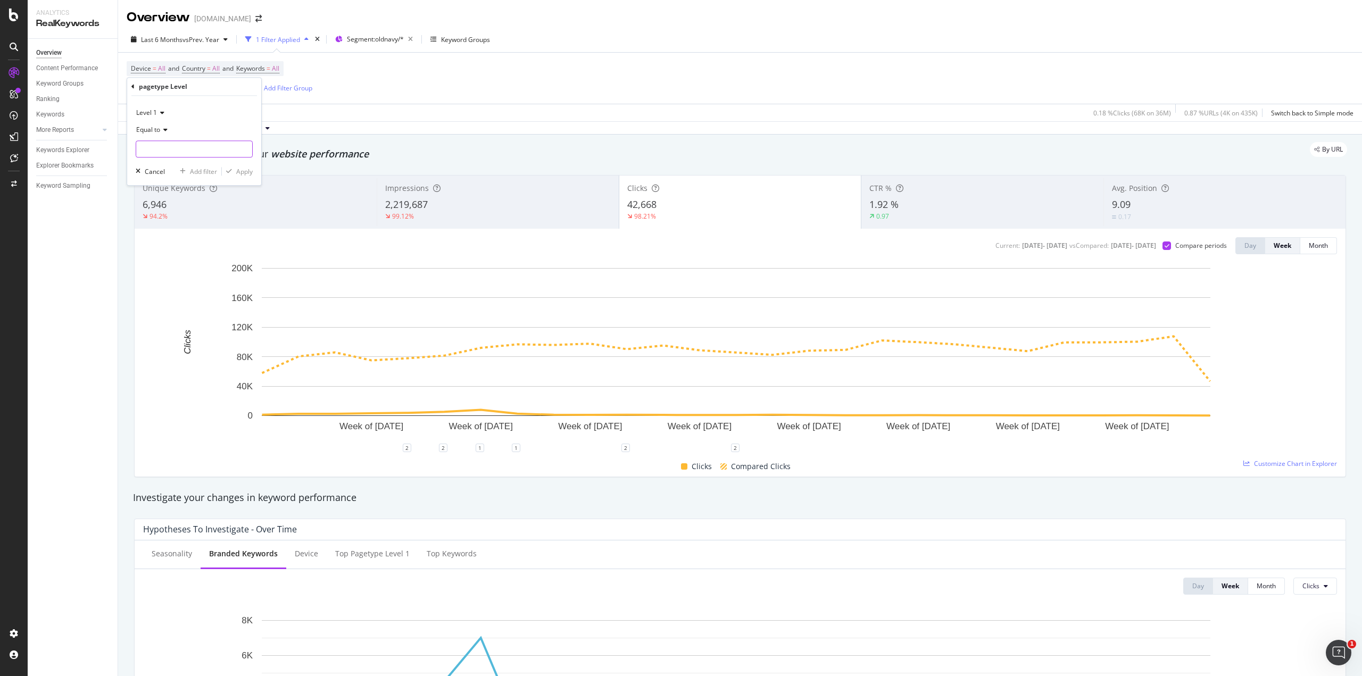
click at [165, 152] on input "text" at bounding box center [194, 148] width 116 height 17
click at [159, 205] on span "category" at bounding box center [178, 208] width 78 height 9
type input "category"
click at [239, 173] on div "Apply" at bounding box center [244, 171] width 16 height 9
drag, startPoint x: 210, startPoint y: 87, endPoint x: 180, endPoint y: 87, distance: 29.8
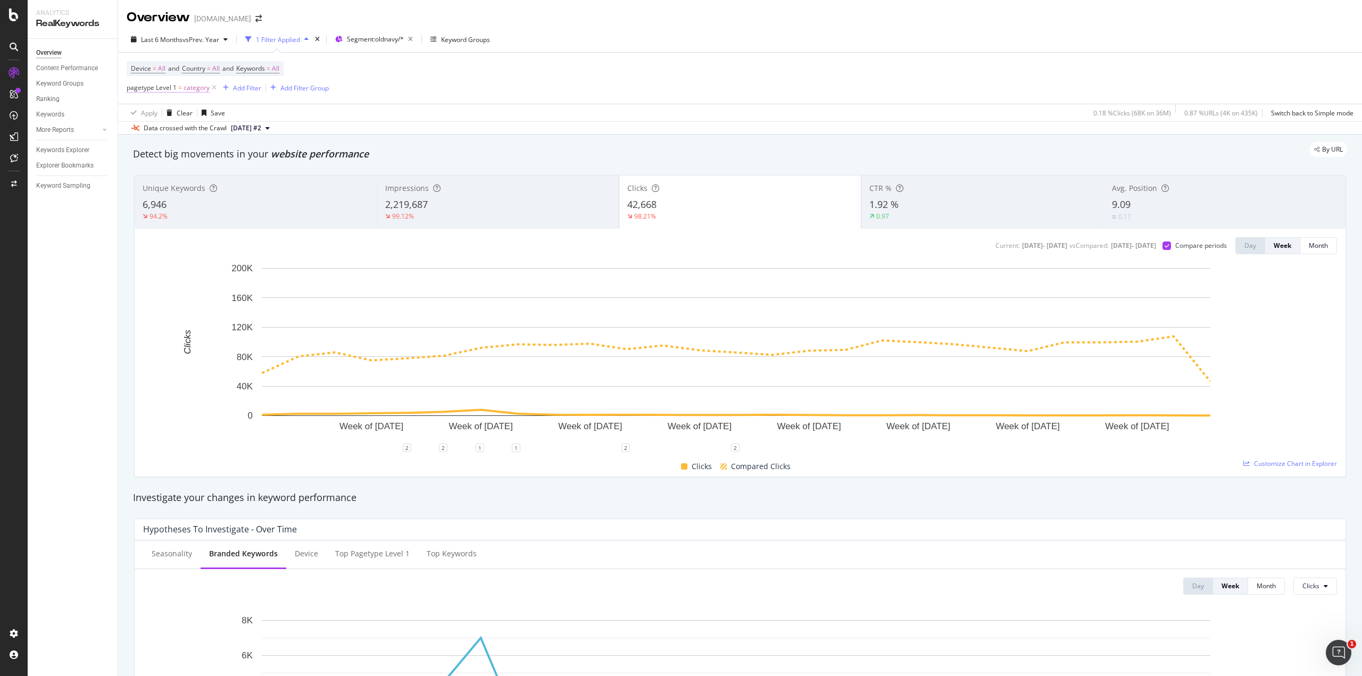
click at [180, 87] on span "pagetype Level 1 = category" at bounding box center [173, 87] width 92 height 15
click at [182, 87] on span "pagetype Level 1 = category" at bounding box center [168, 88] width 83 height 10
click at [384, 92] on div "Device = All and Country = All and Keywords = All pagetype Level 1 = category A…" at bounding box center [740, 78] width 1227 height 51
click at [212, 89] on icon at bounding box center [214, 87] width 9 height 11
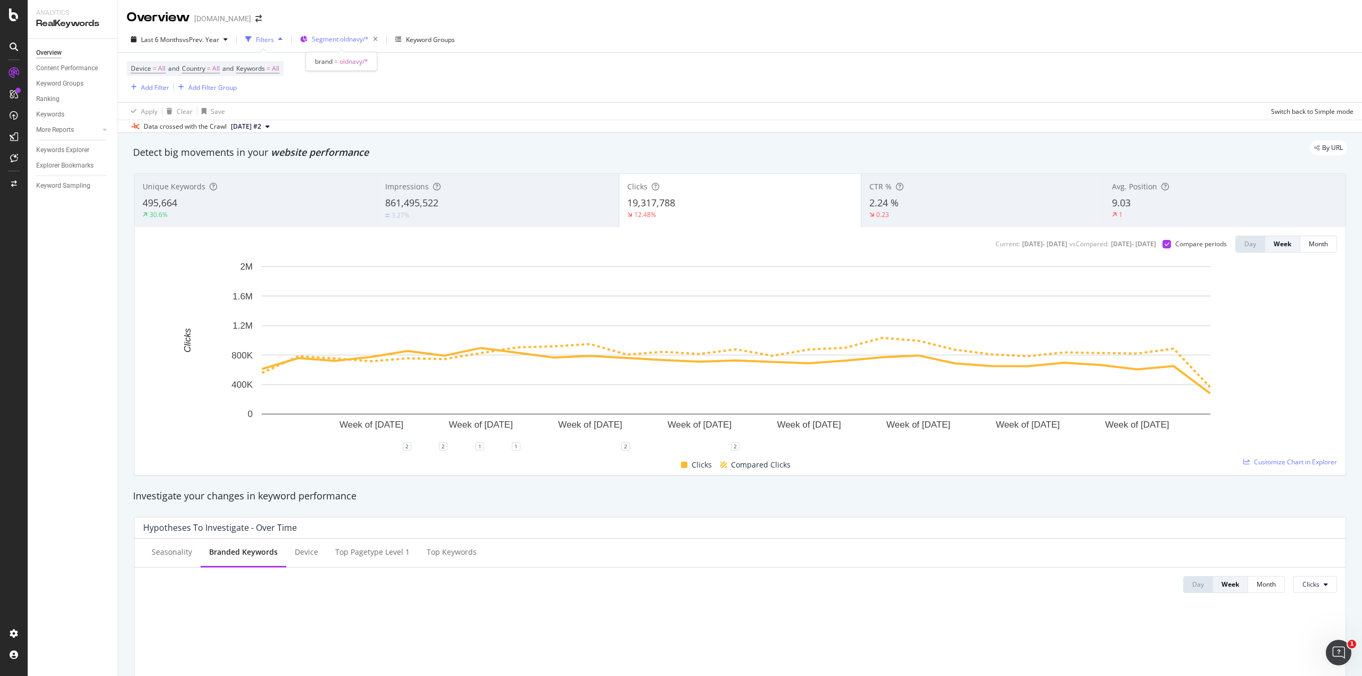
click at [350, 39] on span "Segment: oldnavy/*" at bounding box center [340, 39] width 57 height 9
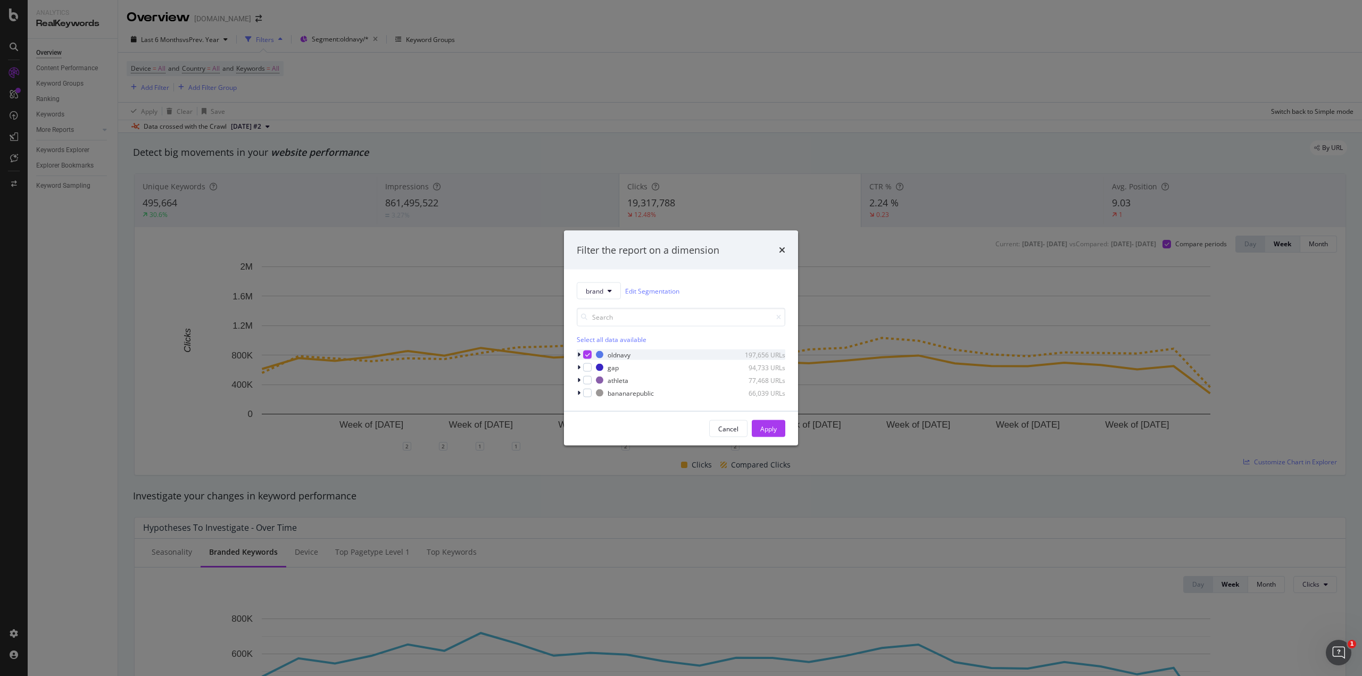
click at [578, 354] on icon "modal" at bounding box center [578, 355] width 3 height 6
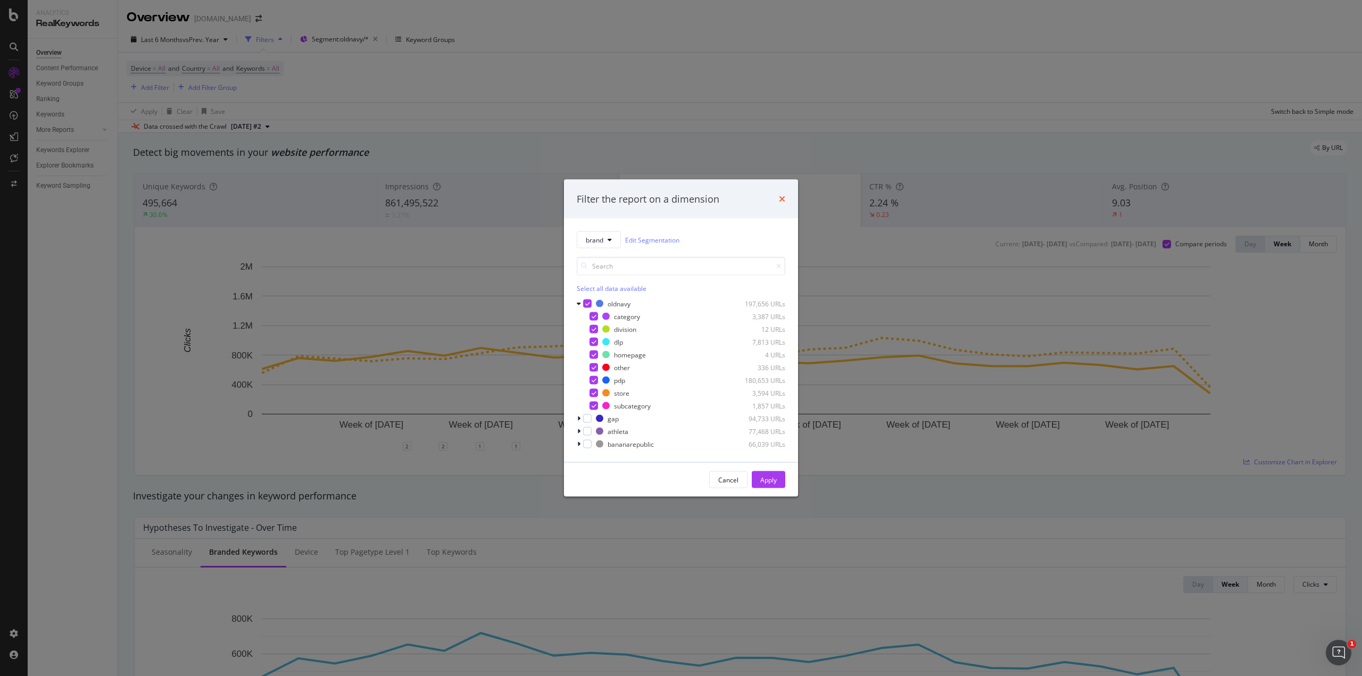
click at [779, 199] on icon "times" at bounding box center [782, 199] width 6 height 9
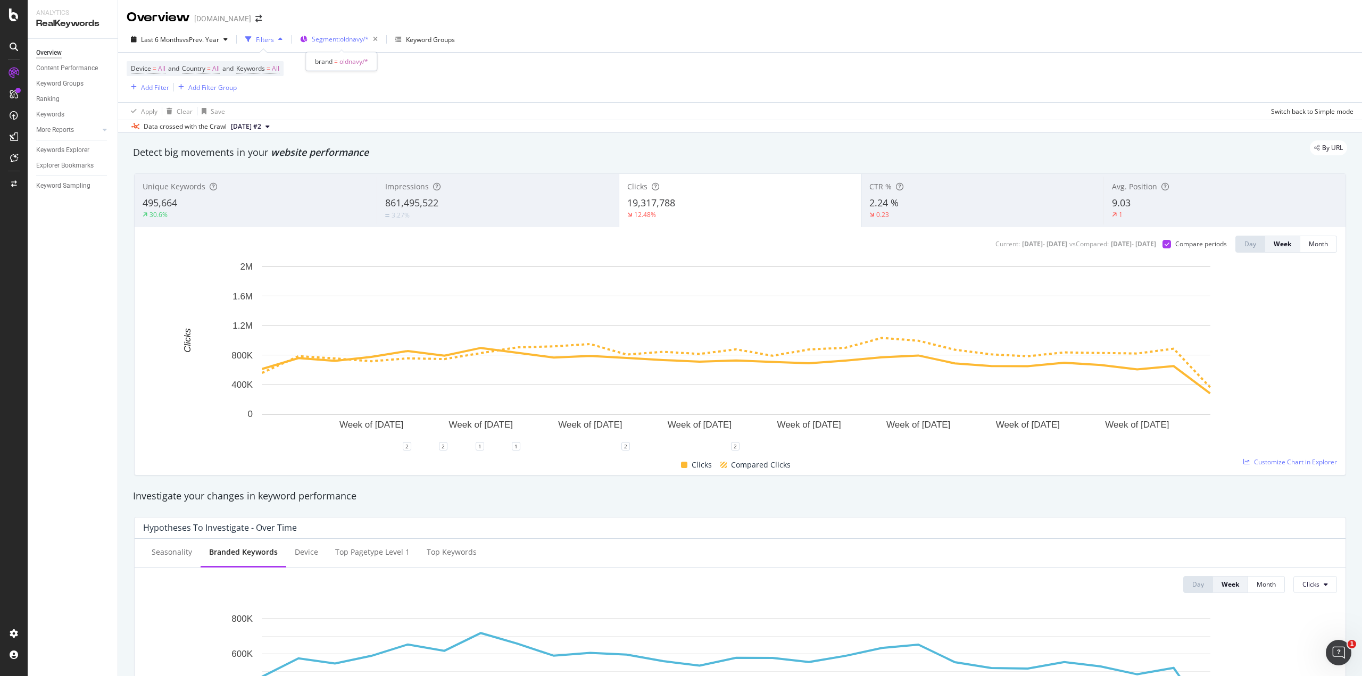
click at [337, 41] on span "Segment: oldnavy/*" at bounding box center [340, 39] width 57 height 9
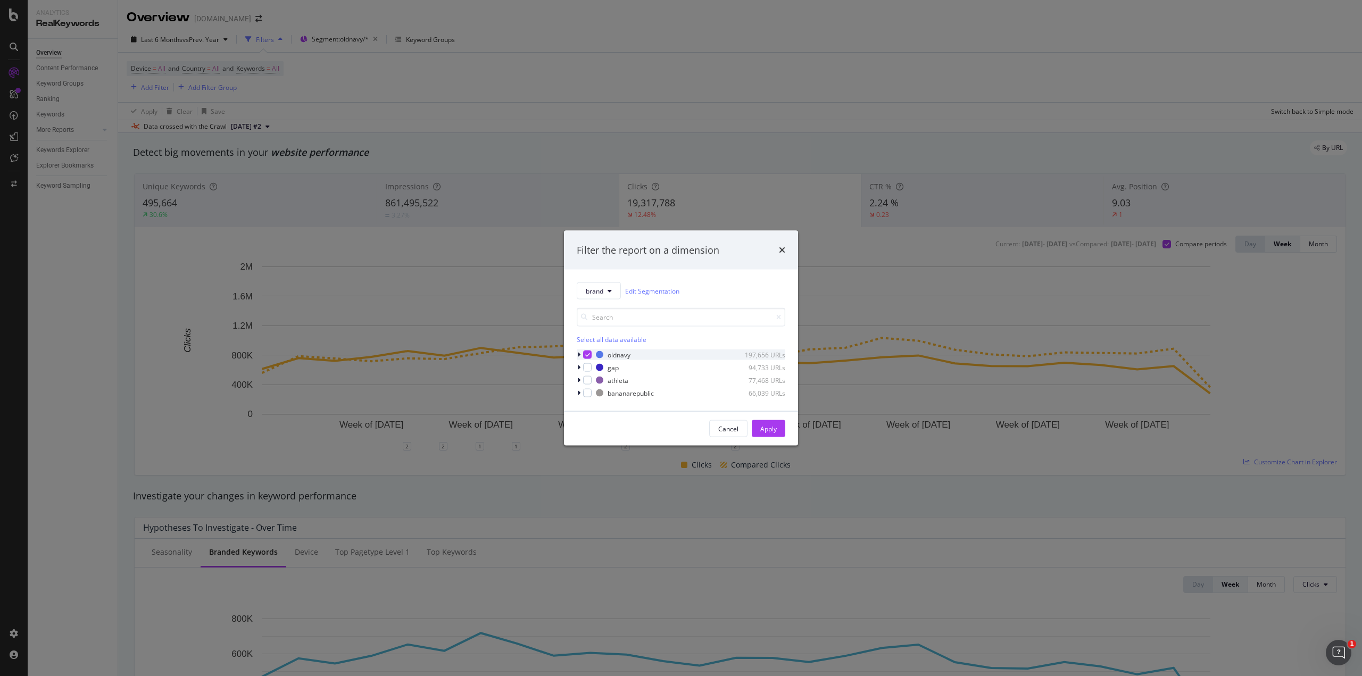
click at [578, 354] on icon "modal" at bounding box center [578, 355] width 3 height 6
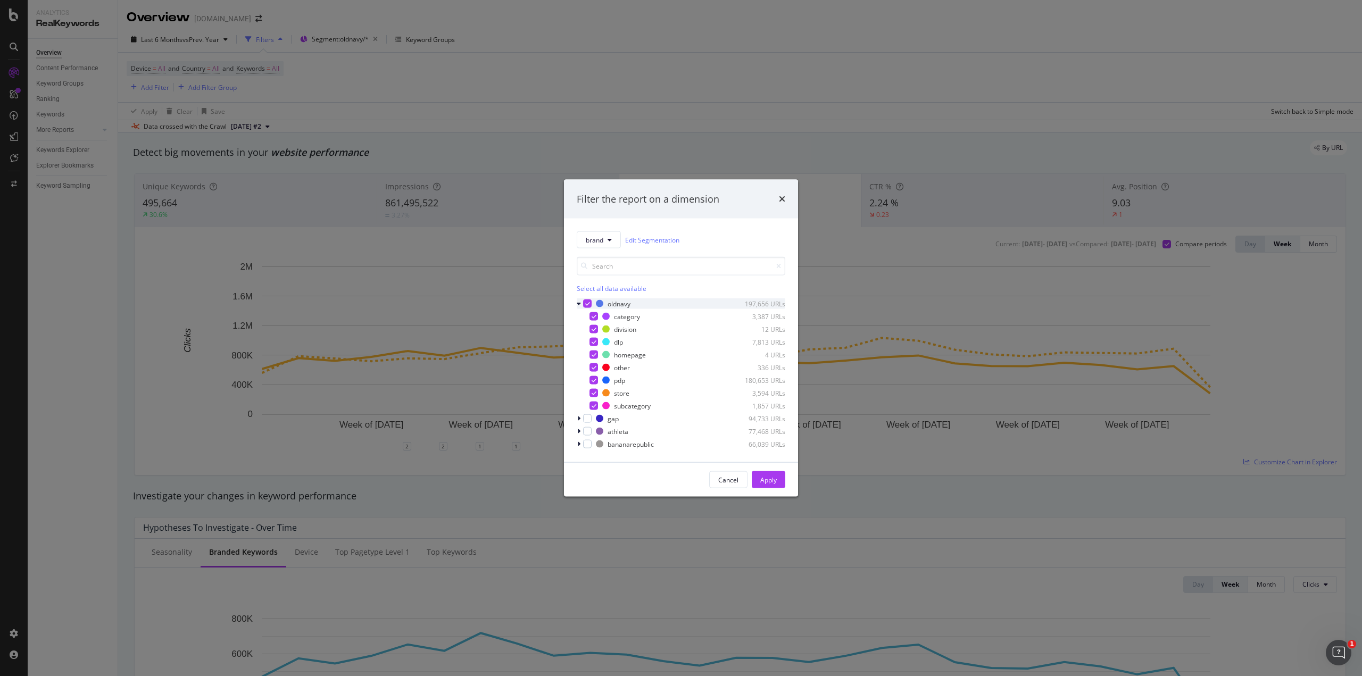
click at [587, 304] on icon "modal" at bounding box center [587, 303] width 5 height 5
click at [593, 317] on div "modal" at bounding box center [594, 316] width 9 height 9
click at [765, 478] on div "Apply" at bounding box center [768, 479] width 16 height 9
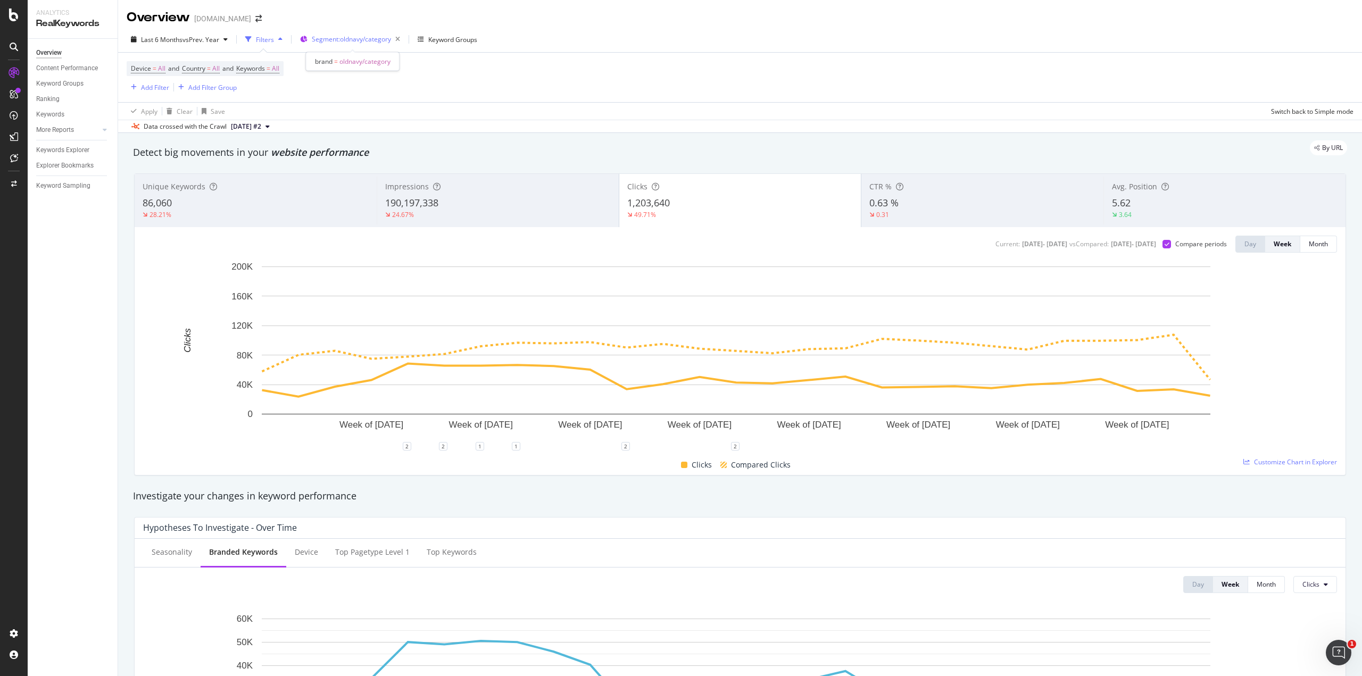
click at [368, 40] on span "Segment: oldnavy/category" at bounding box center [351, 39] width 79 height 9
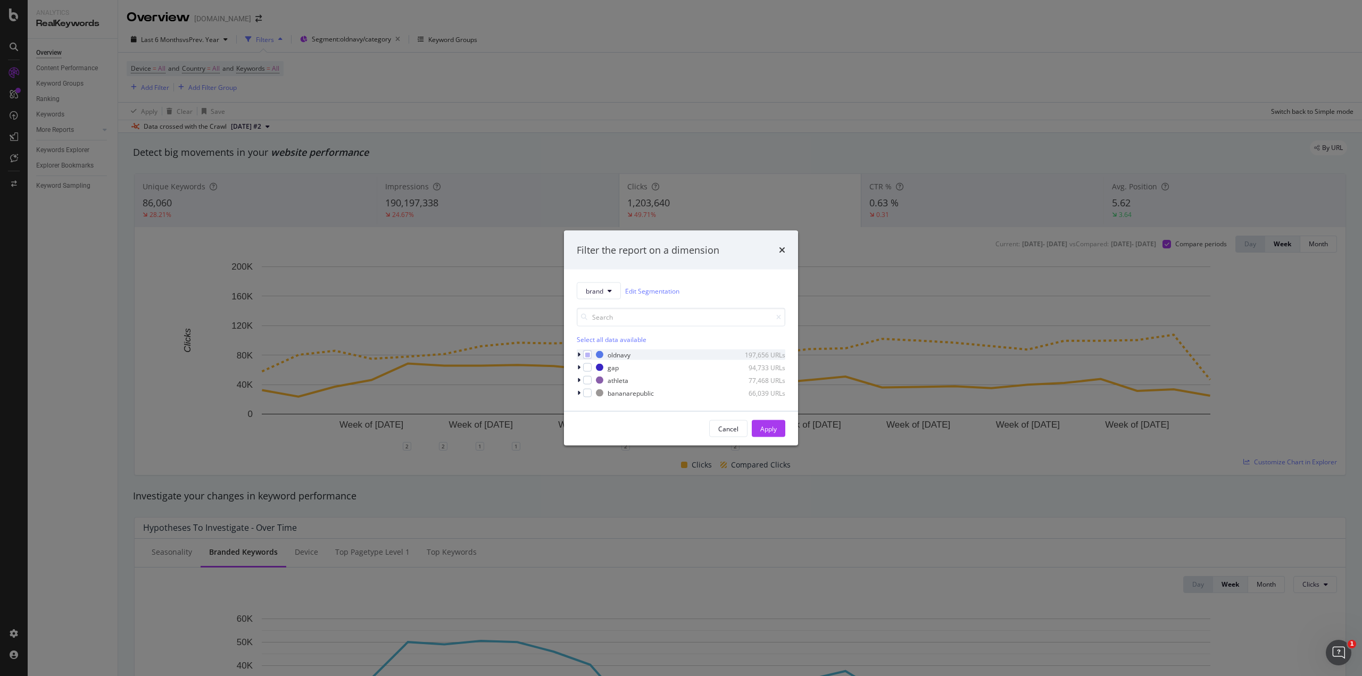
click at [582, 358] on div "modal" at bounding box center [580, 355] width 6 height 11
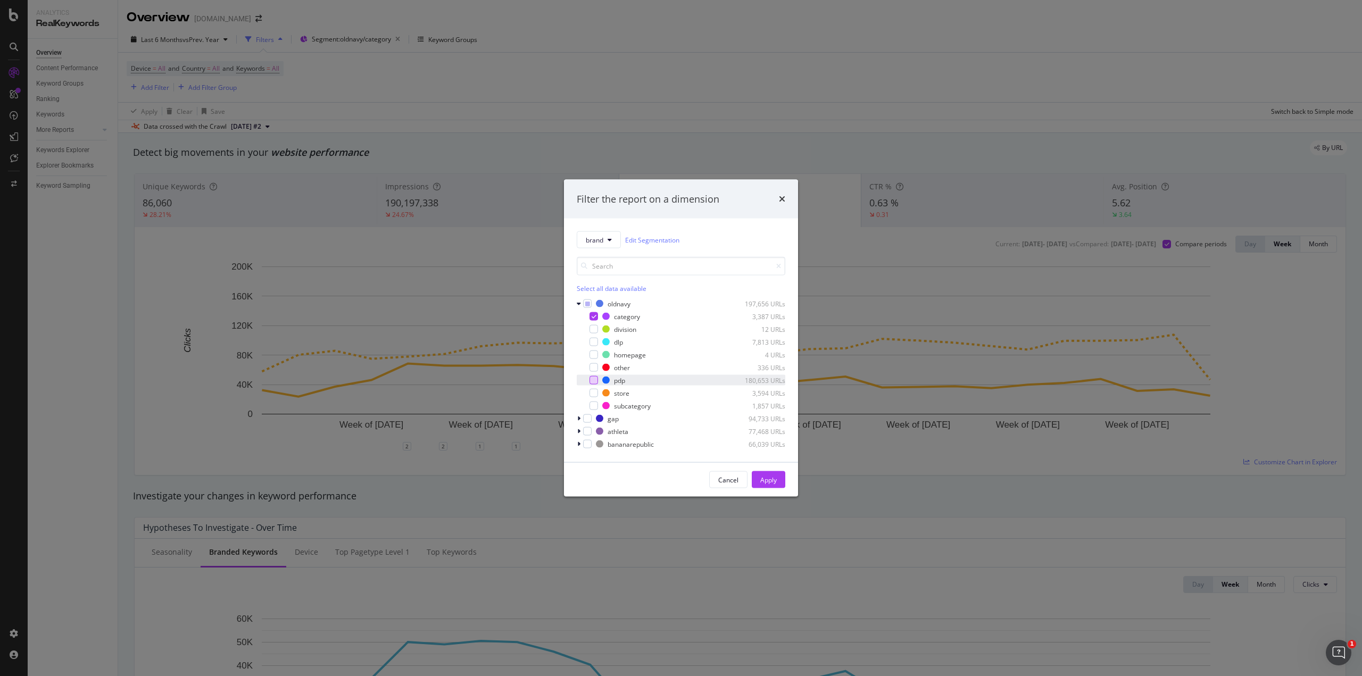
click at [593, 381] on div "modal" at bounding box center [594, 380] width 9 height 9
click at [596, 314] on icon "modal" at bounding box center [594, 316] width 5 height 5
click at [774, 481] on div "Apply" at bounding box center [768, 479] width 16 height 9
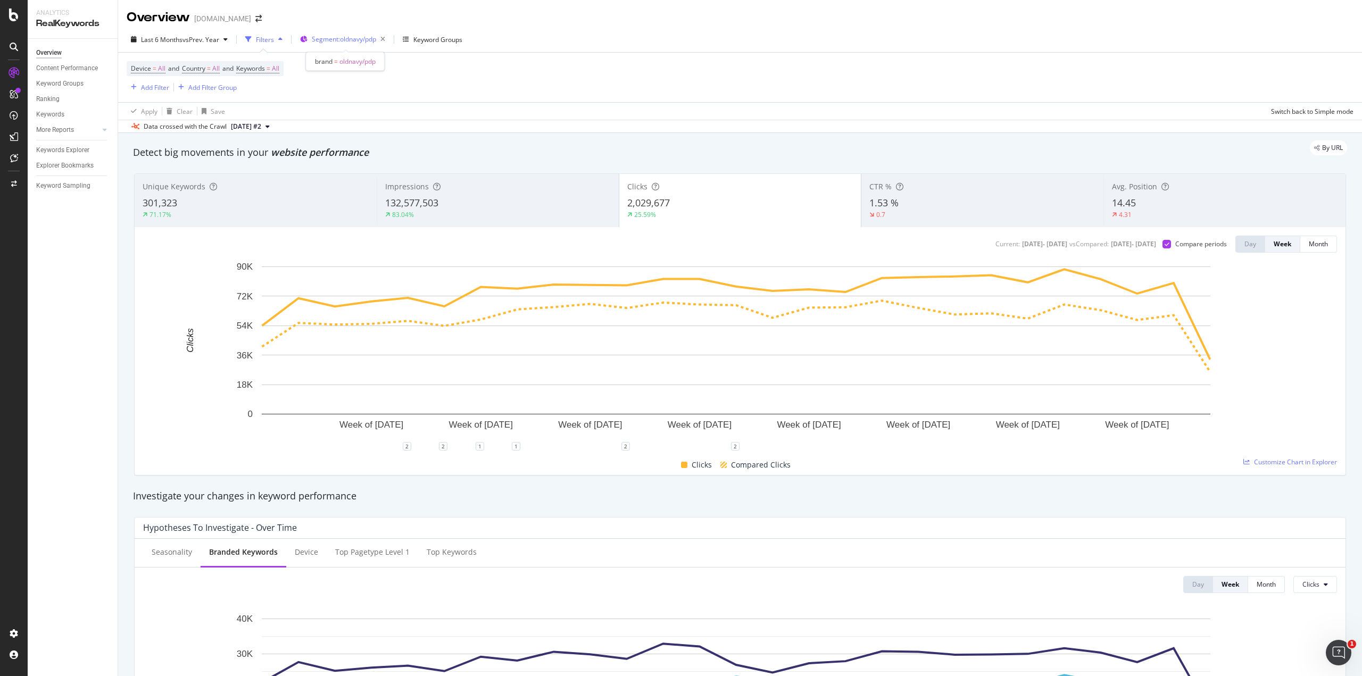
click at [362, 42] on span "Segment: oldnavy/pdp" at bounding box center [344, 39] width 64 height 9
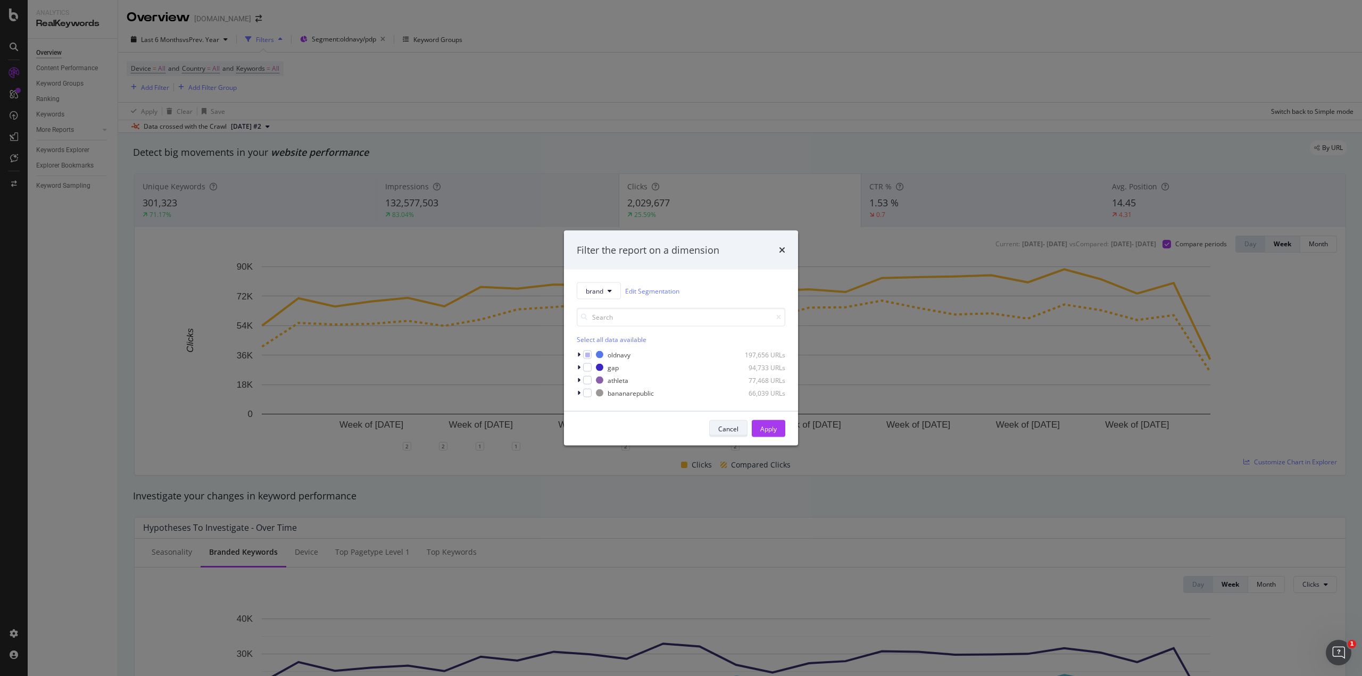
click at [723, 433] on div "Cancel" at bounding box center [728, 428] width 20 height 9
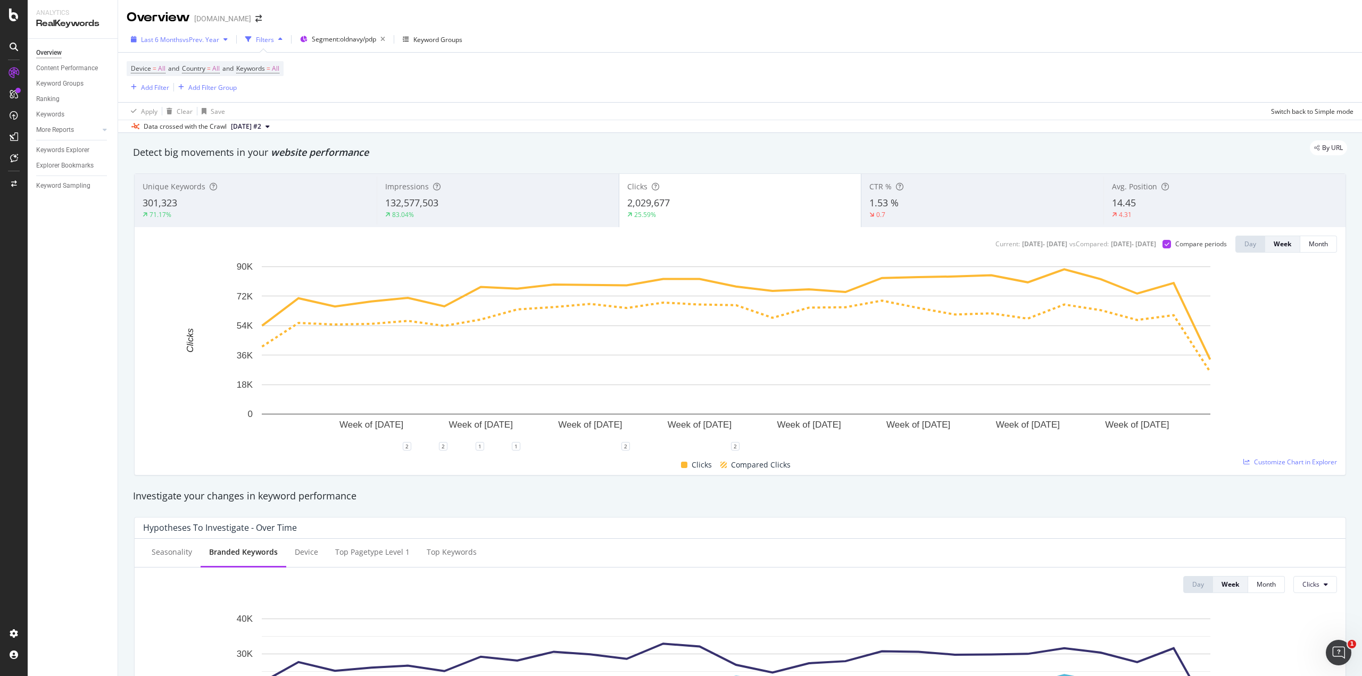
click at [182, 39] on span "vs Prev. Year" at bounding box center [200, 39] width 37 height 9
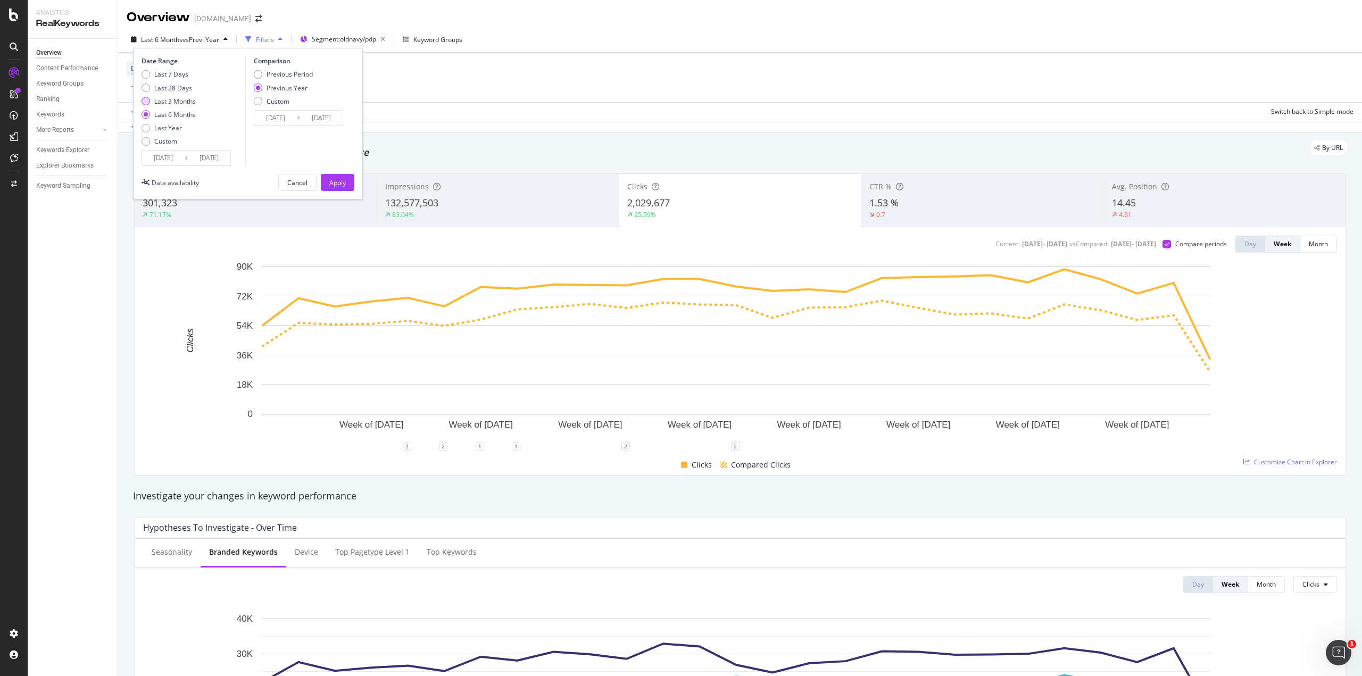
click at [144, 99] on div "Last 3 Months" at bounding box center [146, 101] width 9 height 9
type input "[DATE]"
click at [339, 176] on div "Apply" at bounding box center [337, 183] width 16 height 16
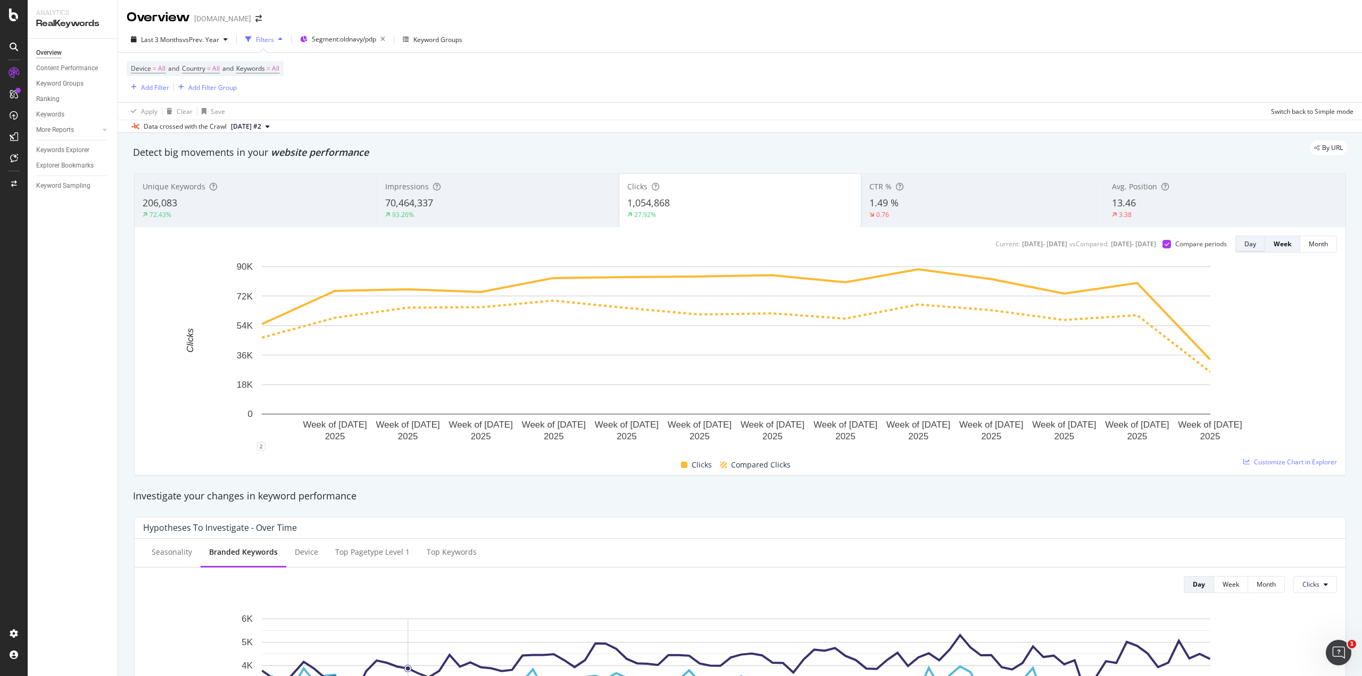
click at [1245, 246] on div "Day" at bounding box center [1251, 243] width 12 height 9
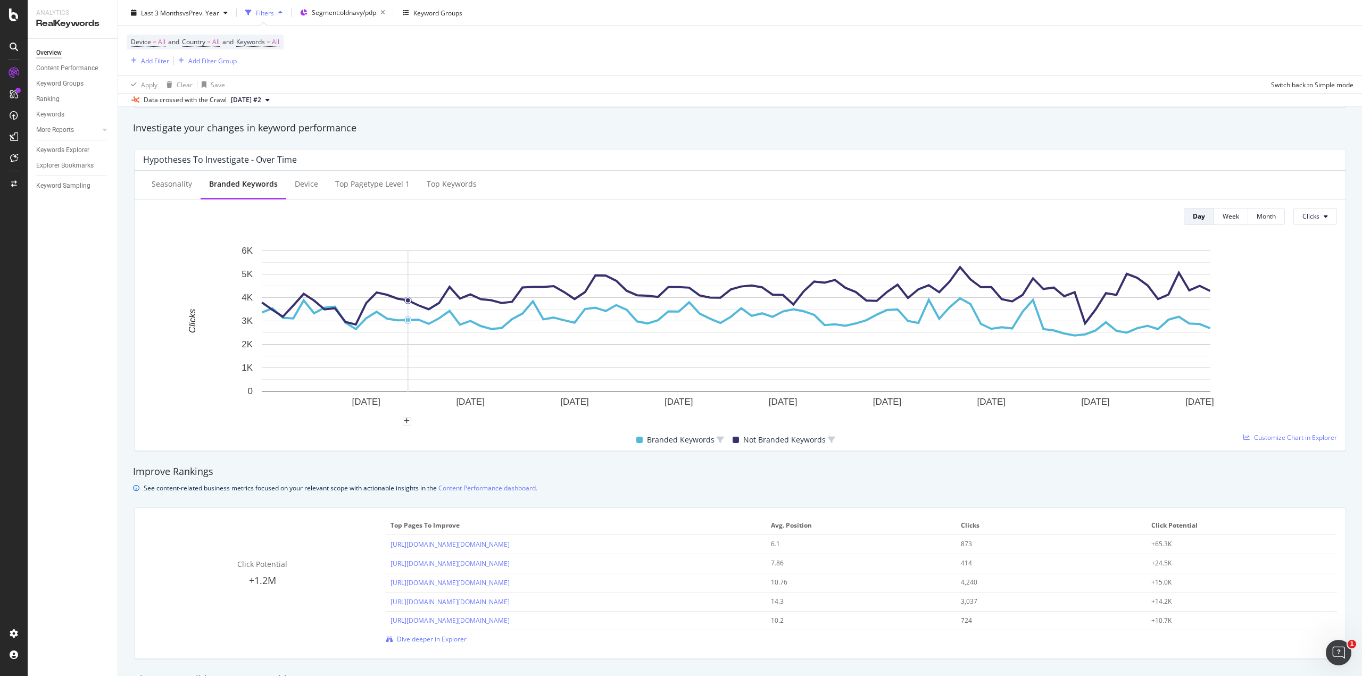
scroll to position [363, 0]
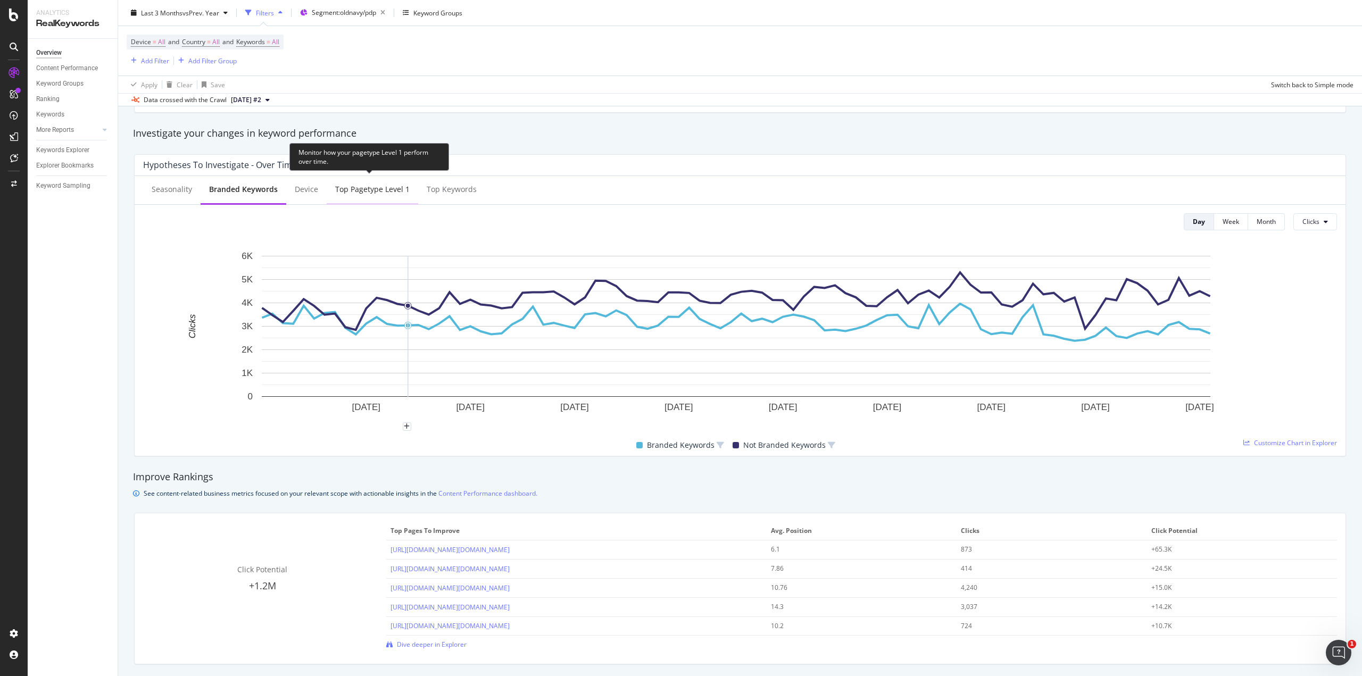
click at [345, 191] on div "Top pagetype Level 1" at bounding box center [372, 189] width 74 height 11
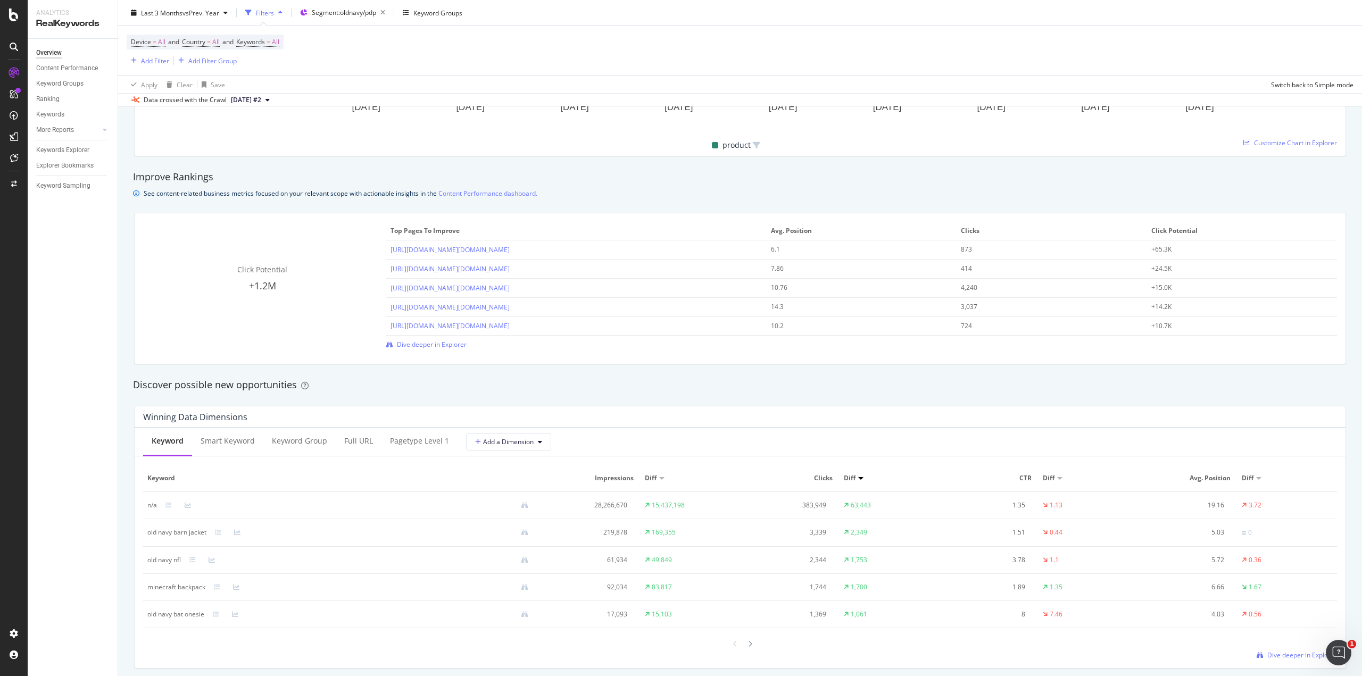
scroll to position [653, 0]
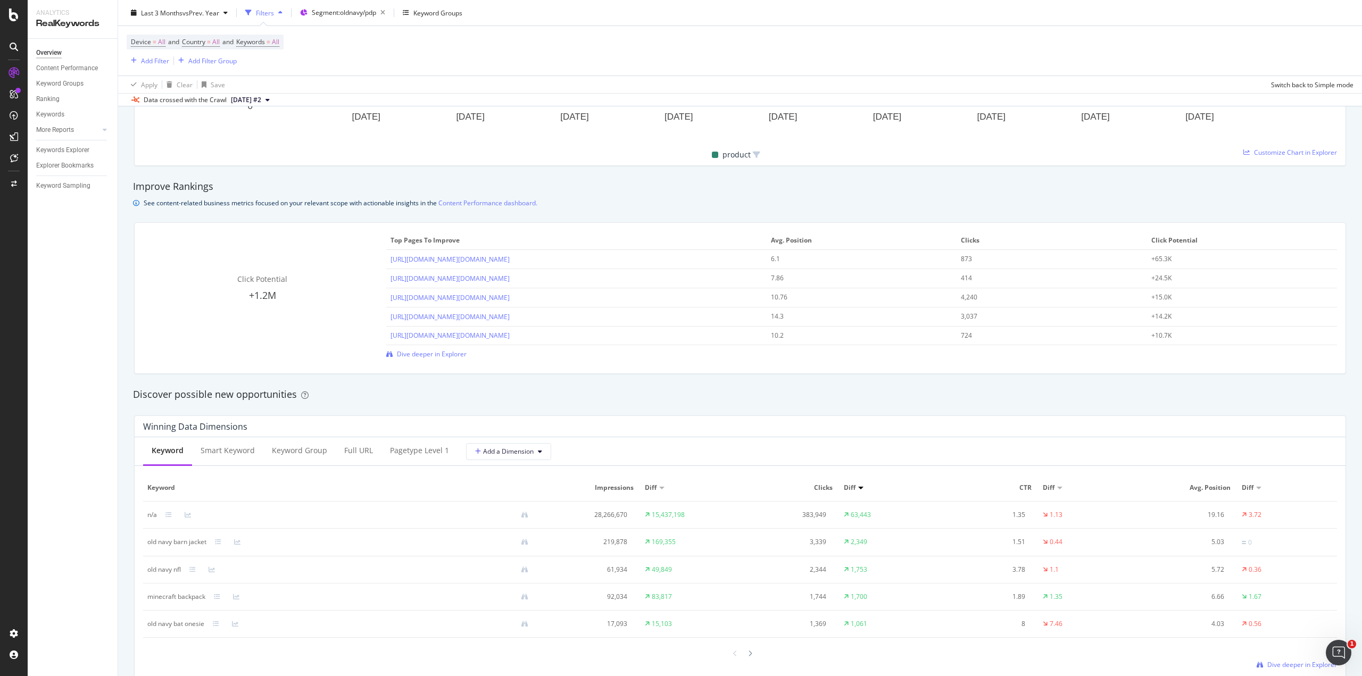
click at [966, 240] on span "Clicks" at bounding box center [1050, 241] width 179 height 10
click at [966, 238] on span "Clicks" at bounding box center [1050, 241] width 179 height 10
drag, startPoint x: 586, startPoint y: 301, endPoint x: 536, endPoint y: 300, distance: 50.0
click at [536, 300] on div "[URL][DOMAIN_NAME][DOMAIN_NAME]" at bounding box center [577, 298] width 372 height 10
copy link "672531002"
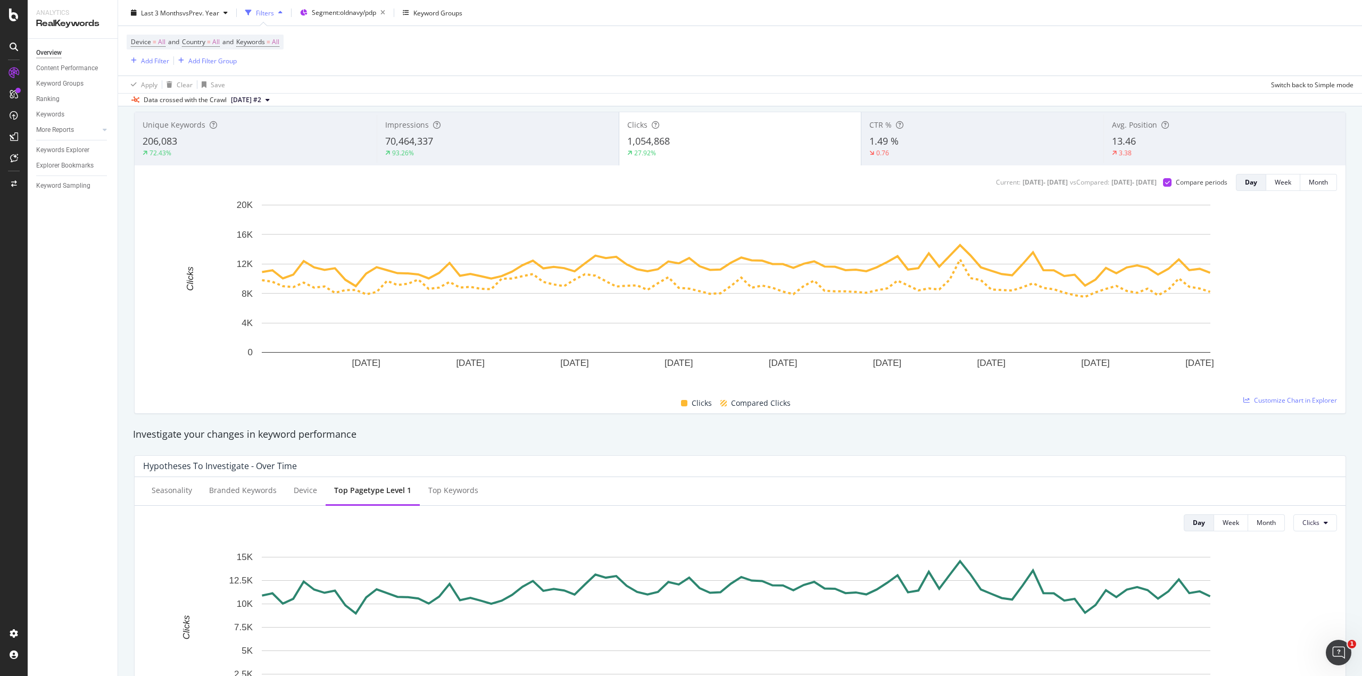
scroll to position [0, 0]
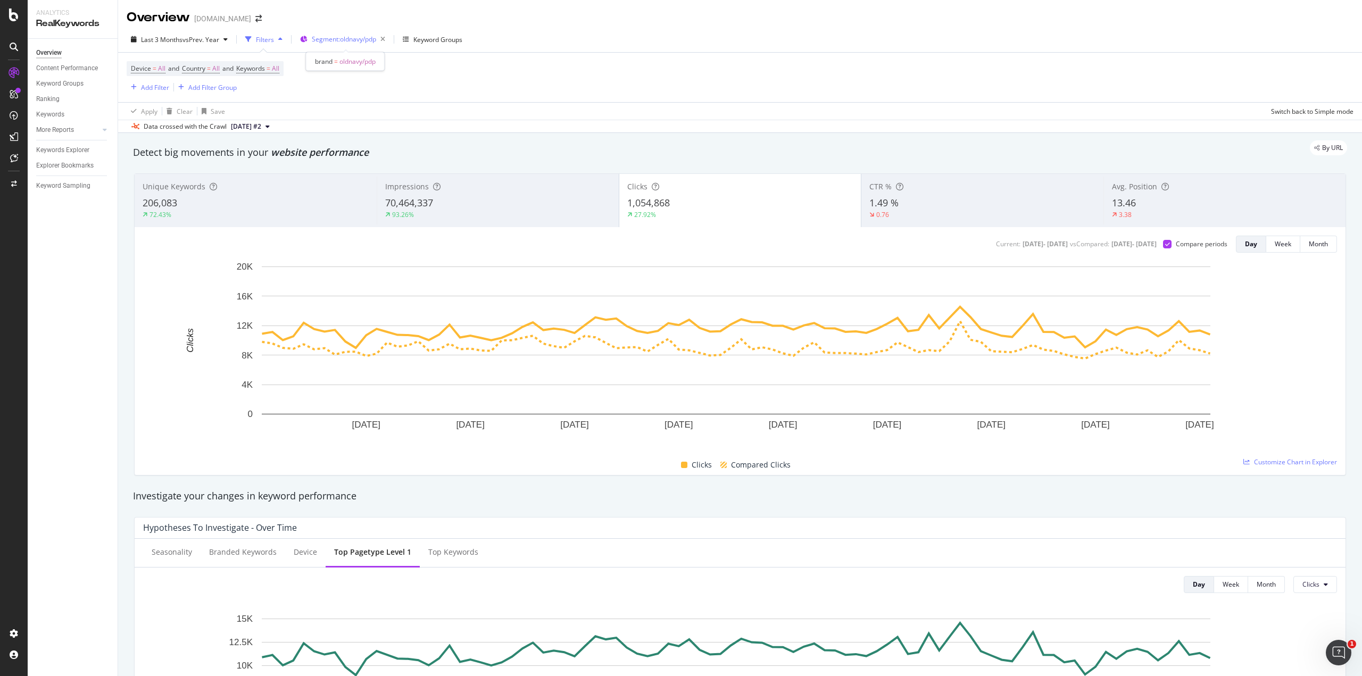
click at [355, 40] on span "Segment: oldnavy/pdp" at bounding box center [344, 39] width 64 height 9
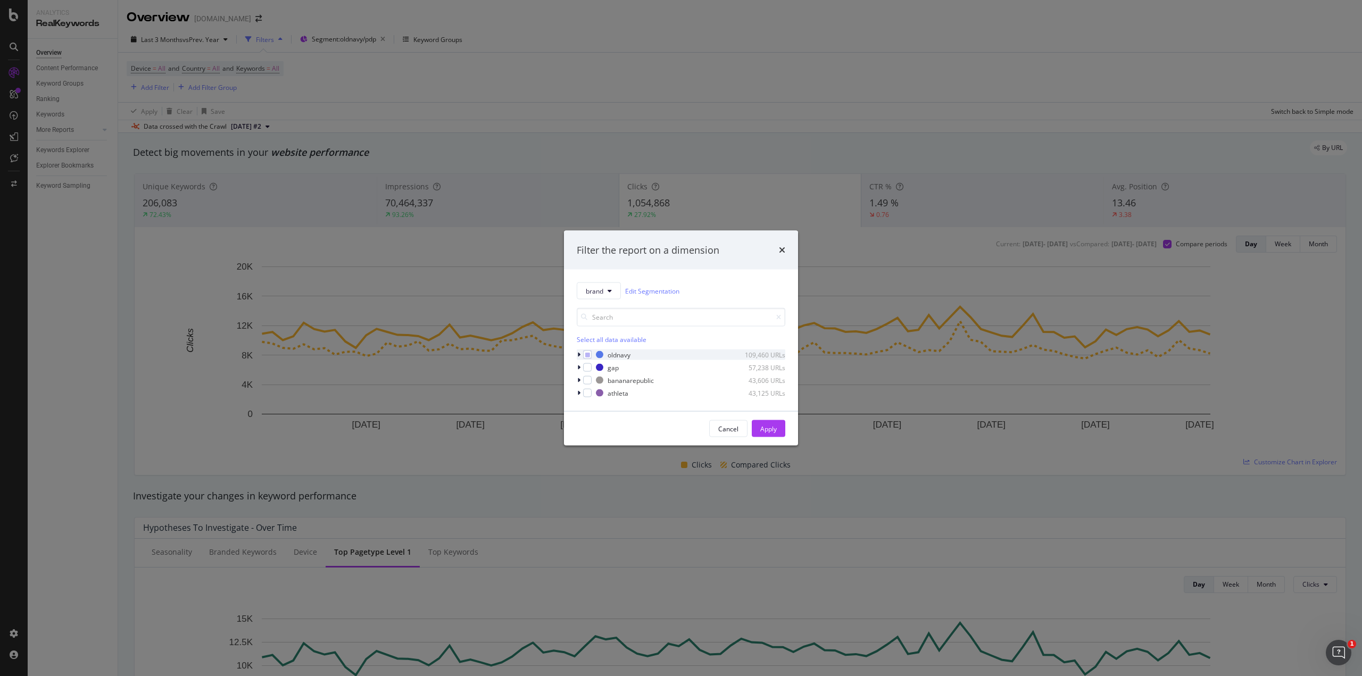
click at [580, 354] on icon "modal" at bounding box center [578, 355] width 3 height 6
